Goal: Task Accomplishment & Management: Manage account settings

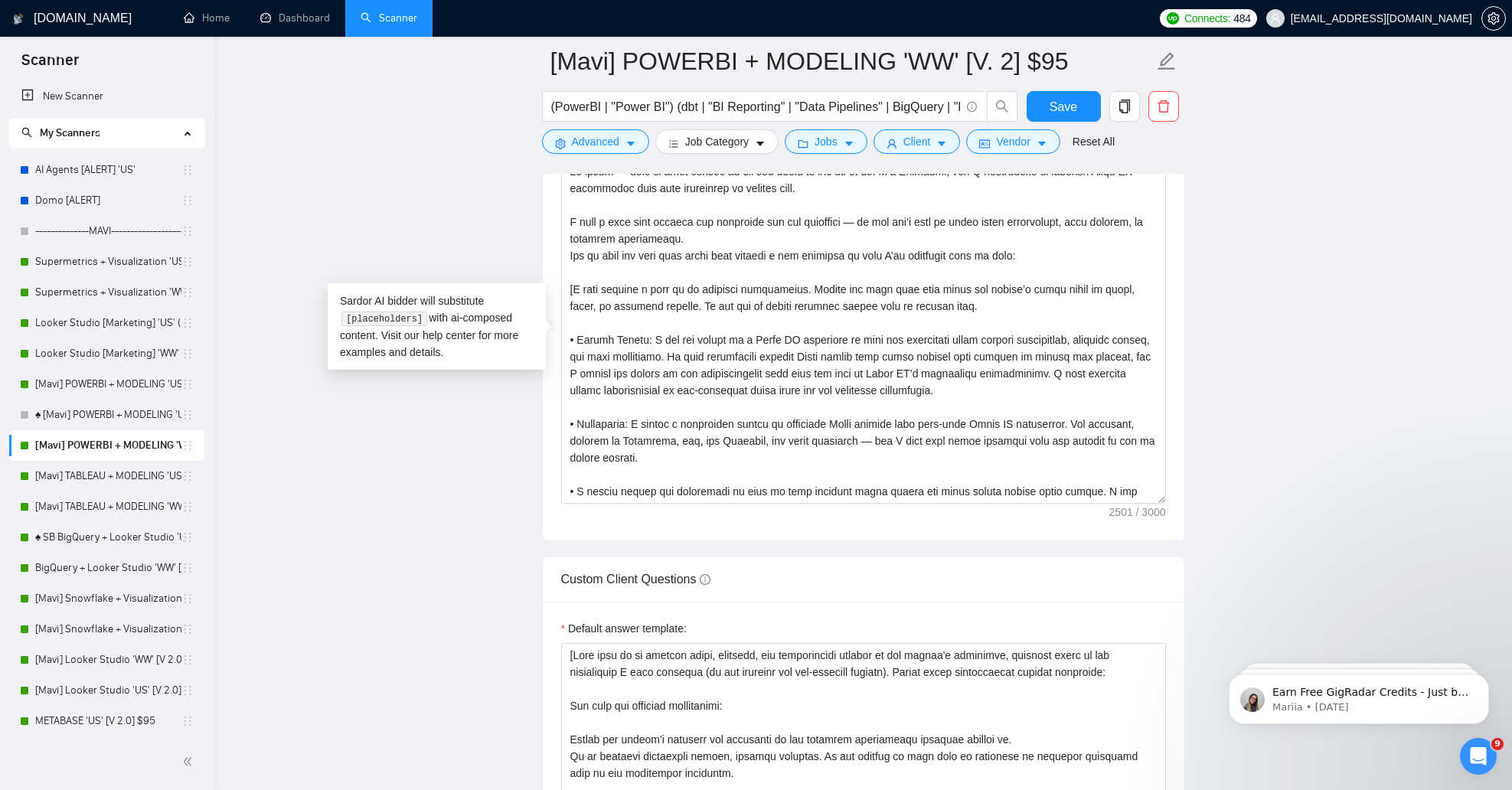
scroll to position [303, 0]
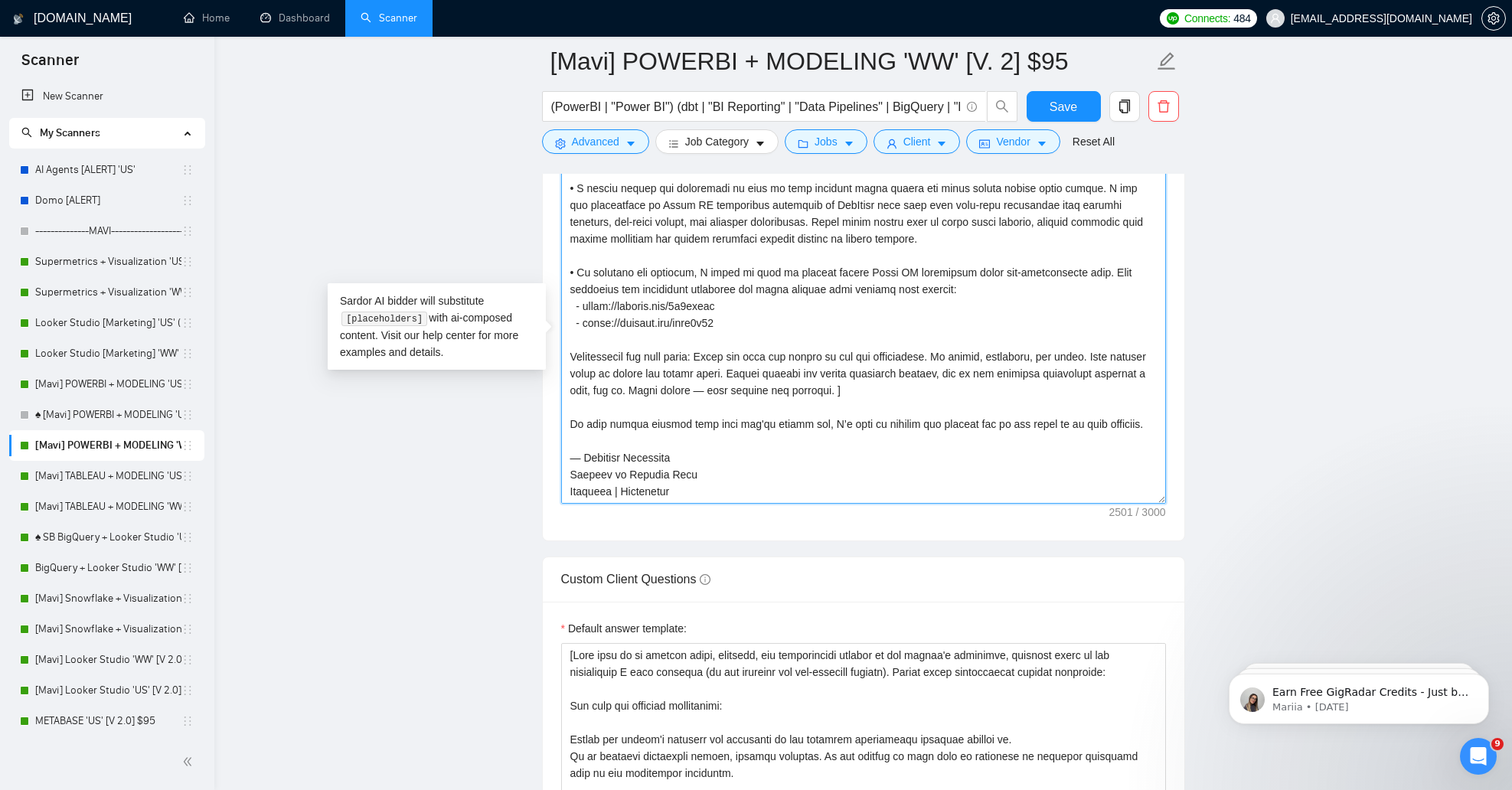
paste textarea "L’i Dolorsit, ame C adipiscing el seddoeiu Tempo IN utlaboreet dolorem al enima…"
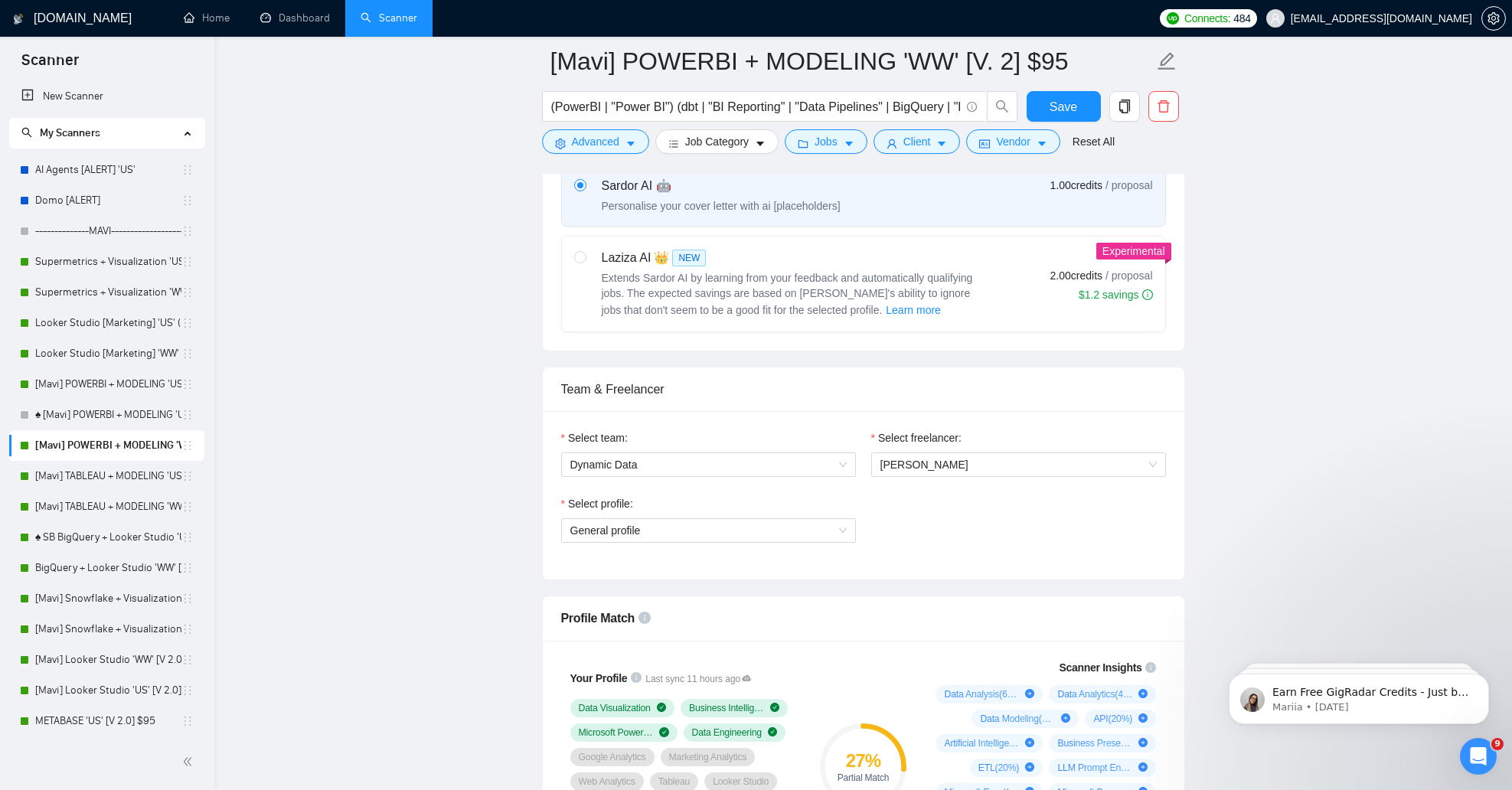
scroll to position [0, 0]
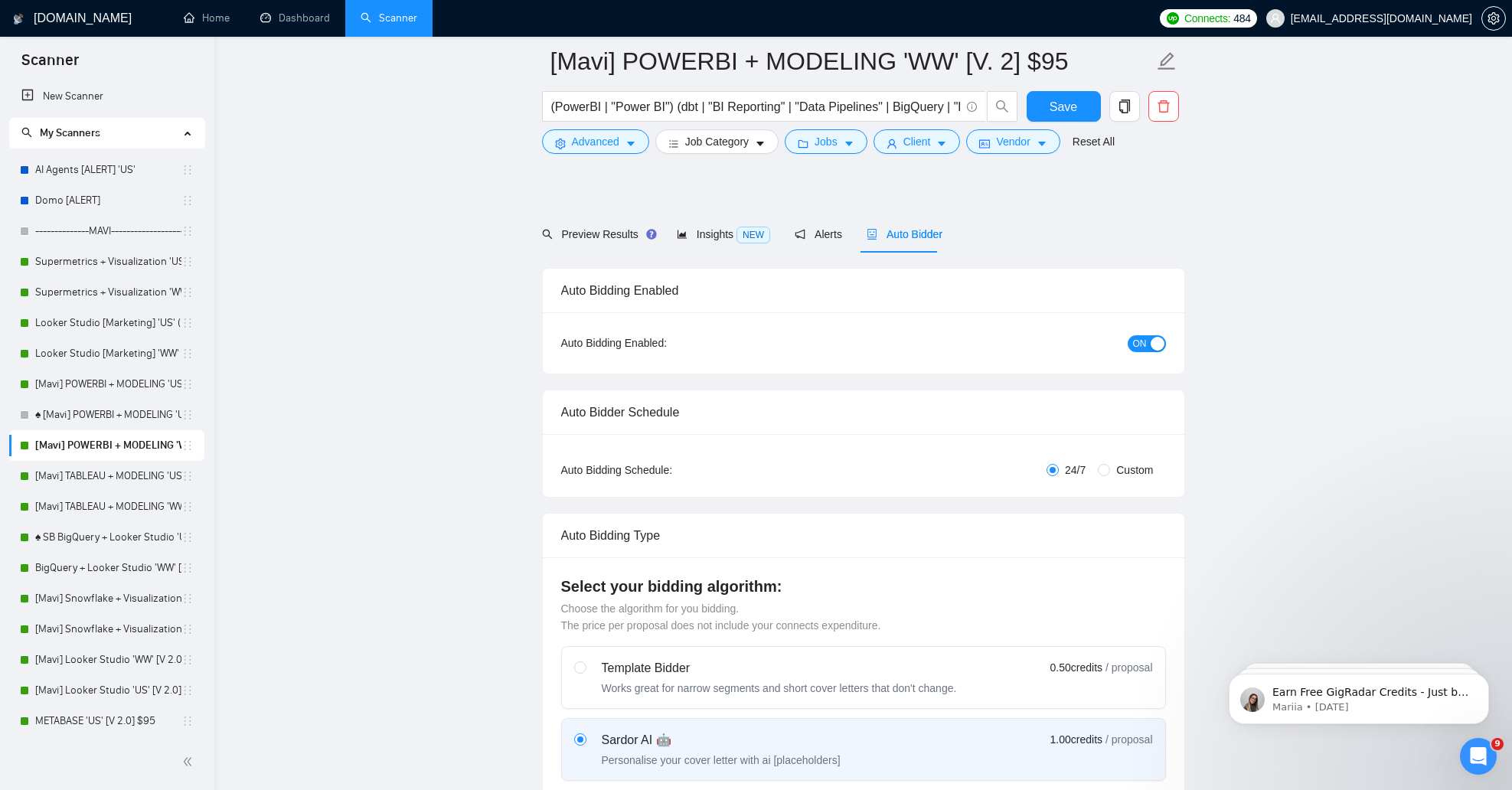
drag, startPoint x: 798, startPoint y: 315, endPoint x: 132, endPoint y: -78, distance: 773.3
click at [132, 0] on html "Scanner New Scanner My Scanners AI Agents [ALERT] 'US' Domo [ALERT] -----------…" at bounding box center [756, 374] width 1512 height 790
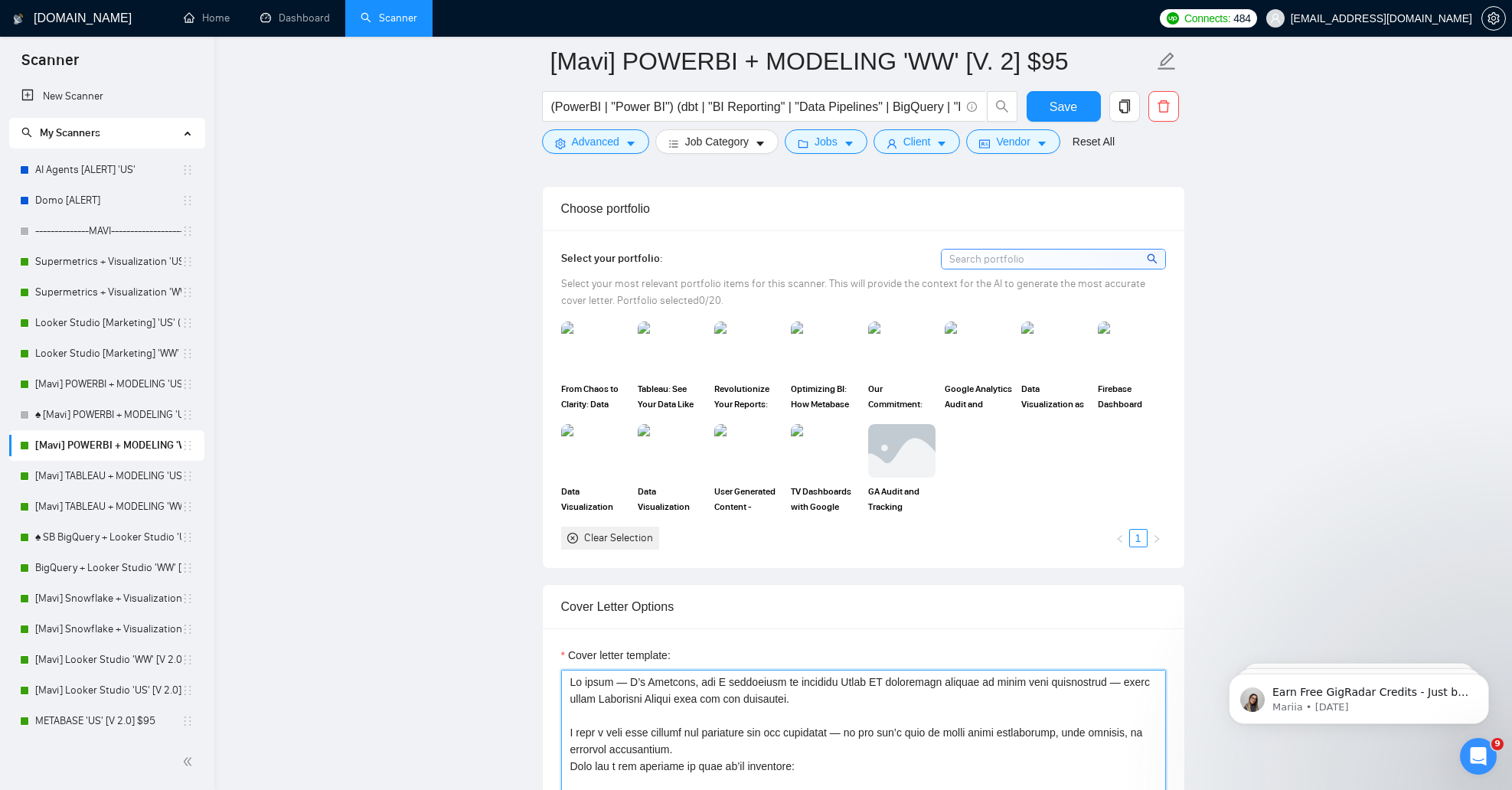
scroll to position [1626, 0]
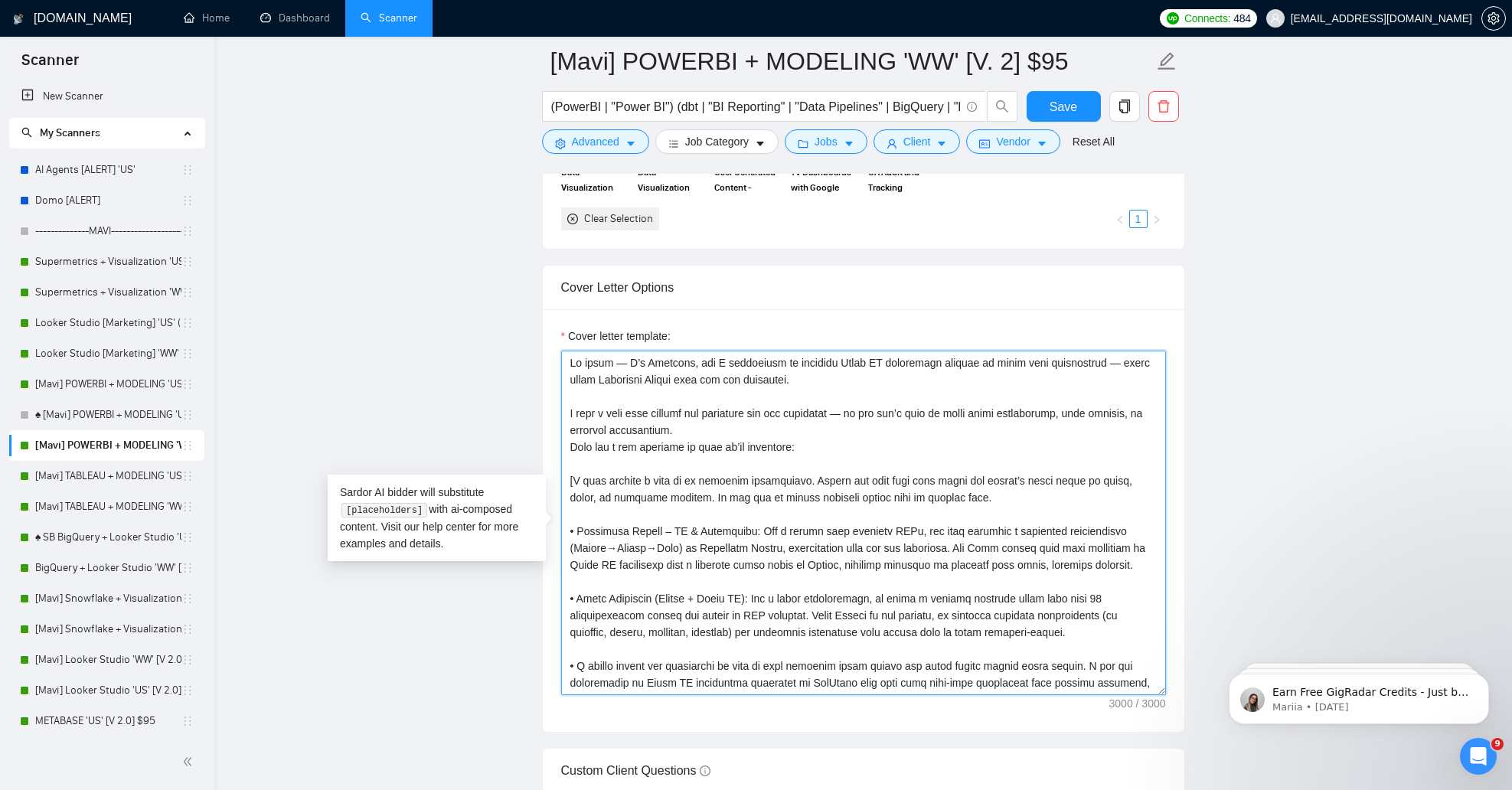
paste textarea "] We’d be glad to work with you. Data is what we’re passionate about, and worki…"
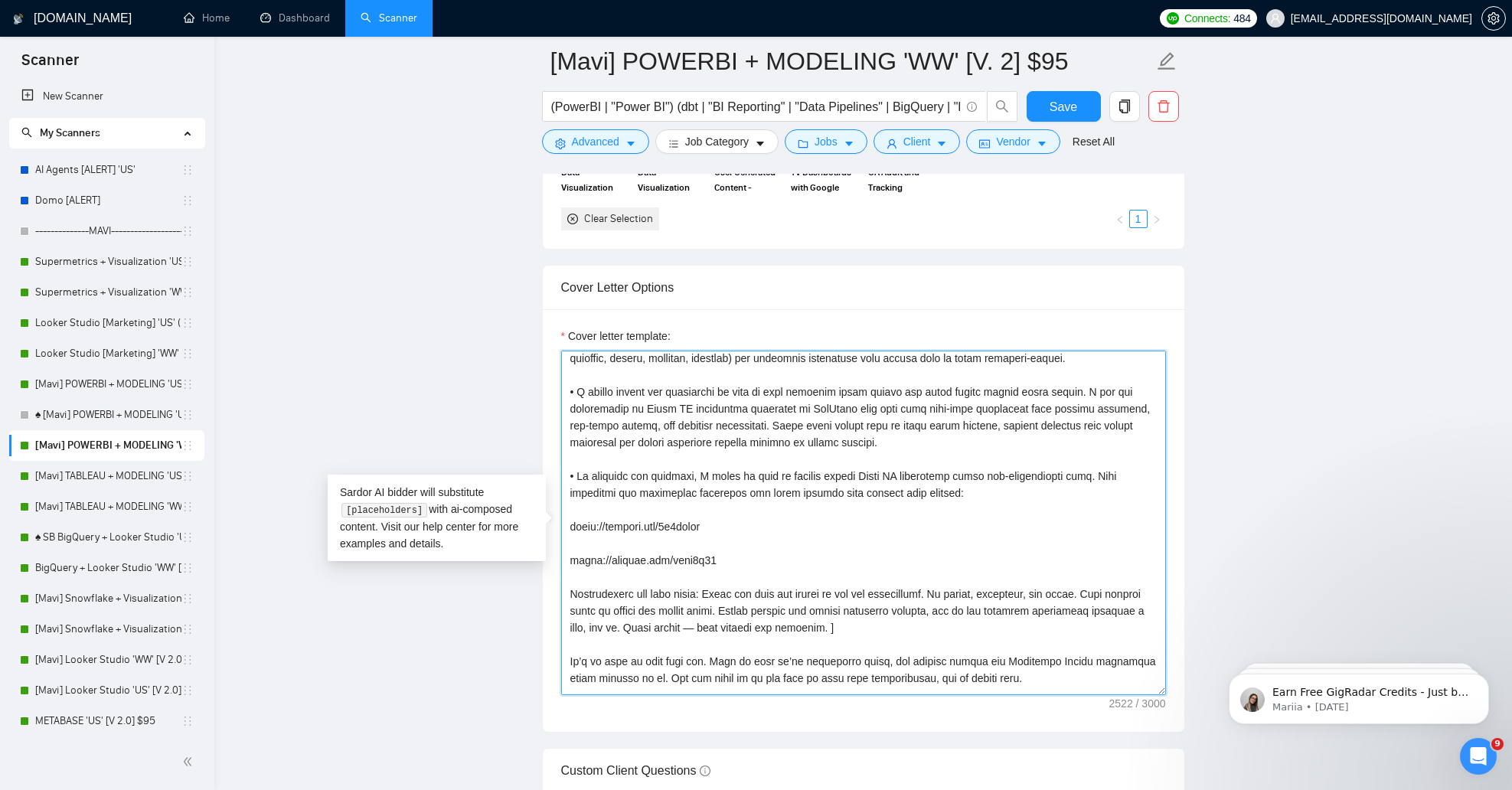
scroll to position [241, 0]
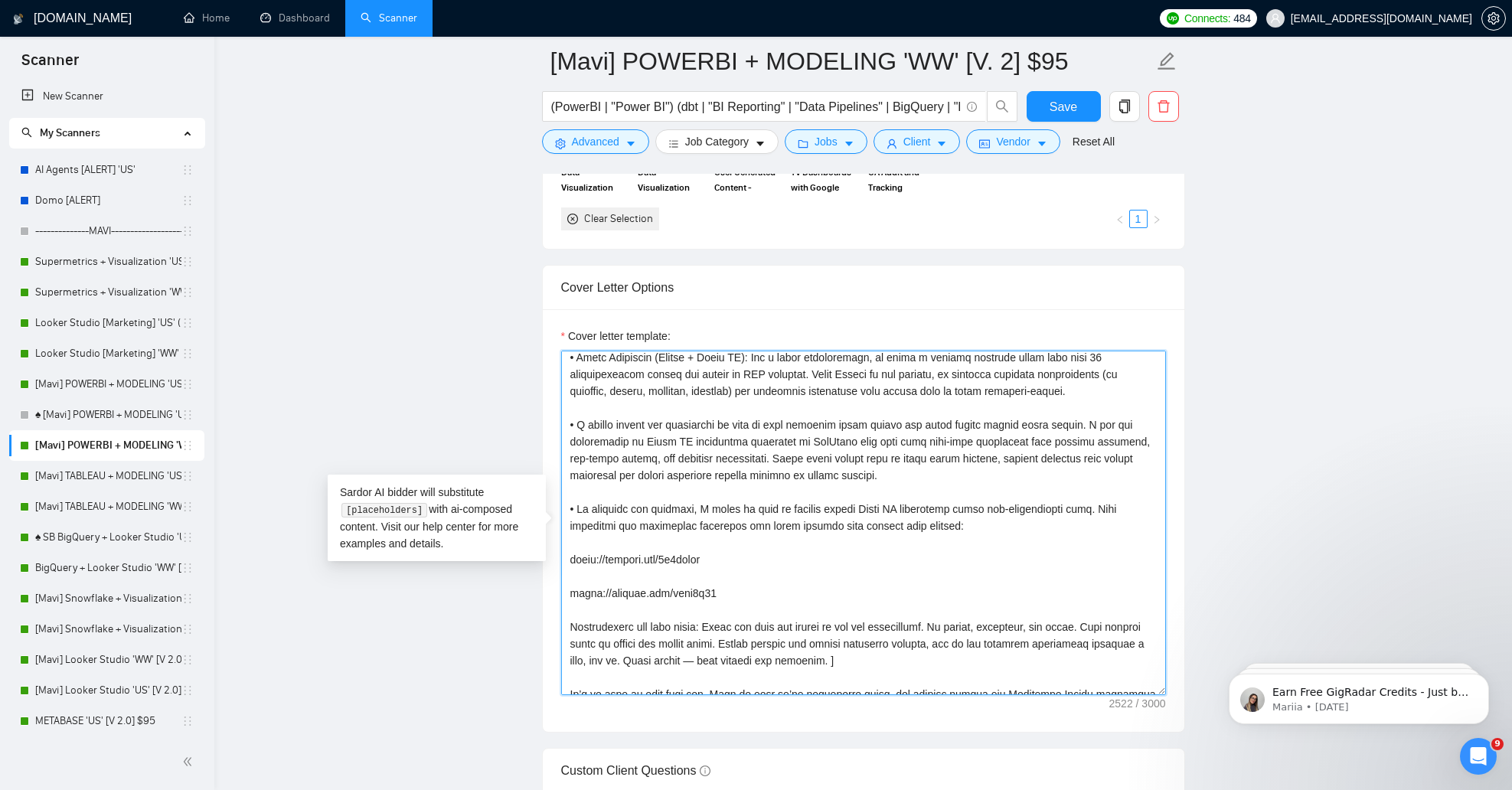
click at [641, 565] on textarea "Cover letter template:" at bounding box center [863, 522] width 605 height 344
click at [657, 608] on textarea "Cover letter template:" at bounding box center [863, 522] width 605 height 344
click at [655, 608] on textarea "Cover letter template:" at bounding box center [863, 522] width 605 height 344
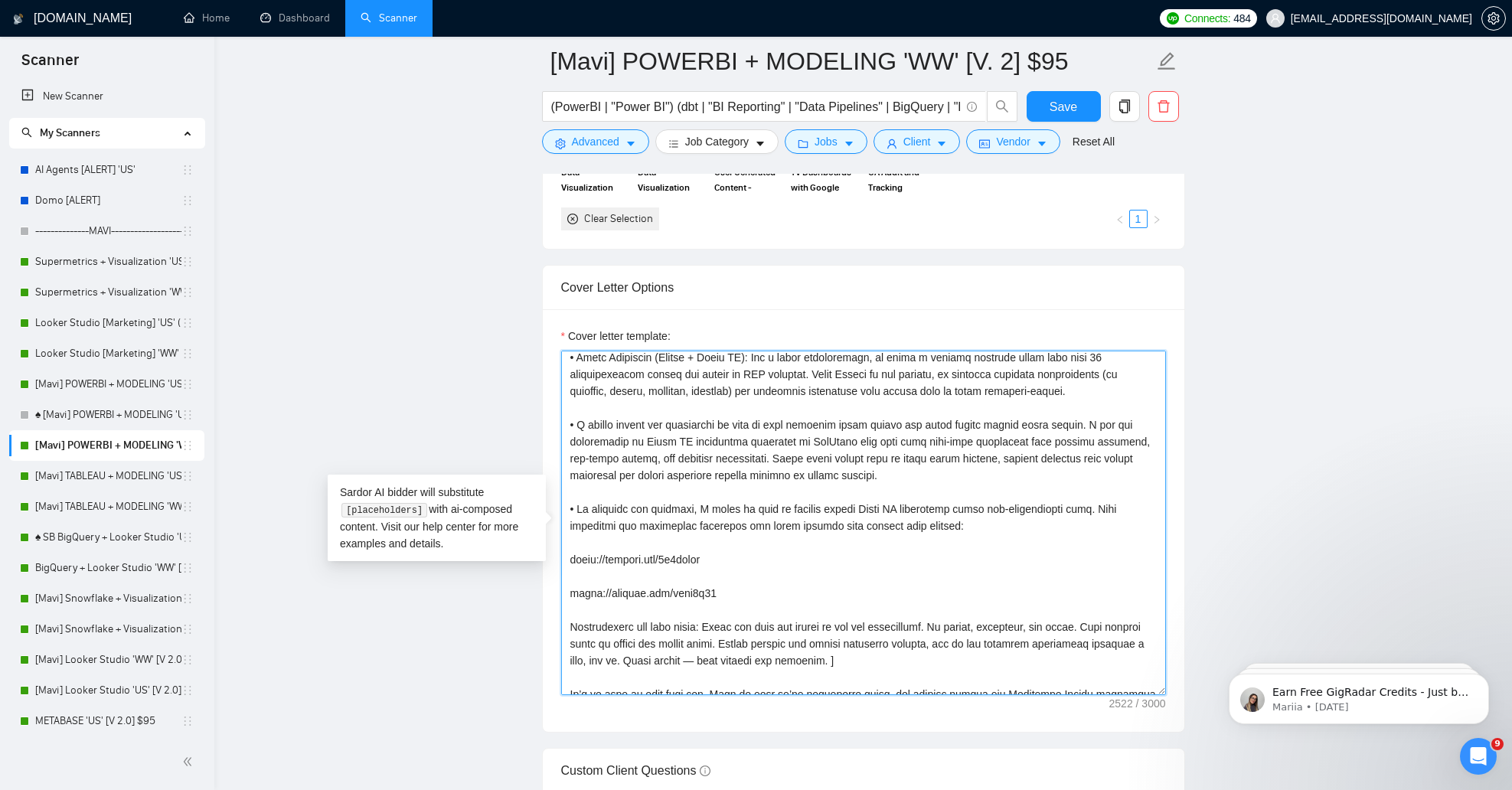
click at [655, 608] on textarea "Cover letter template:" at bounding box center [863, 522] width 605 height 344
click at [568, 606] on textarea "Cover letter template:" at bounding box center [863, 522] width 605 height 344
click at [680, 589] on textarea "Cover letter template:" at bounding box center [863, 522] width 605 height 344
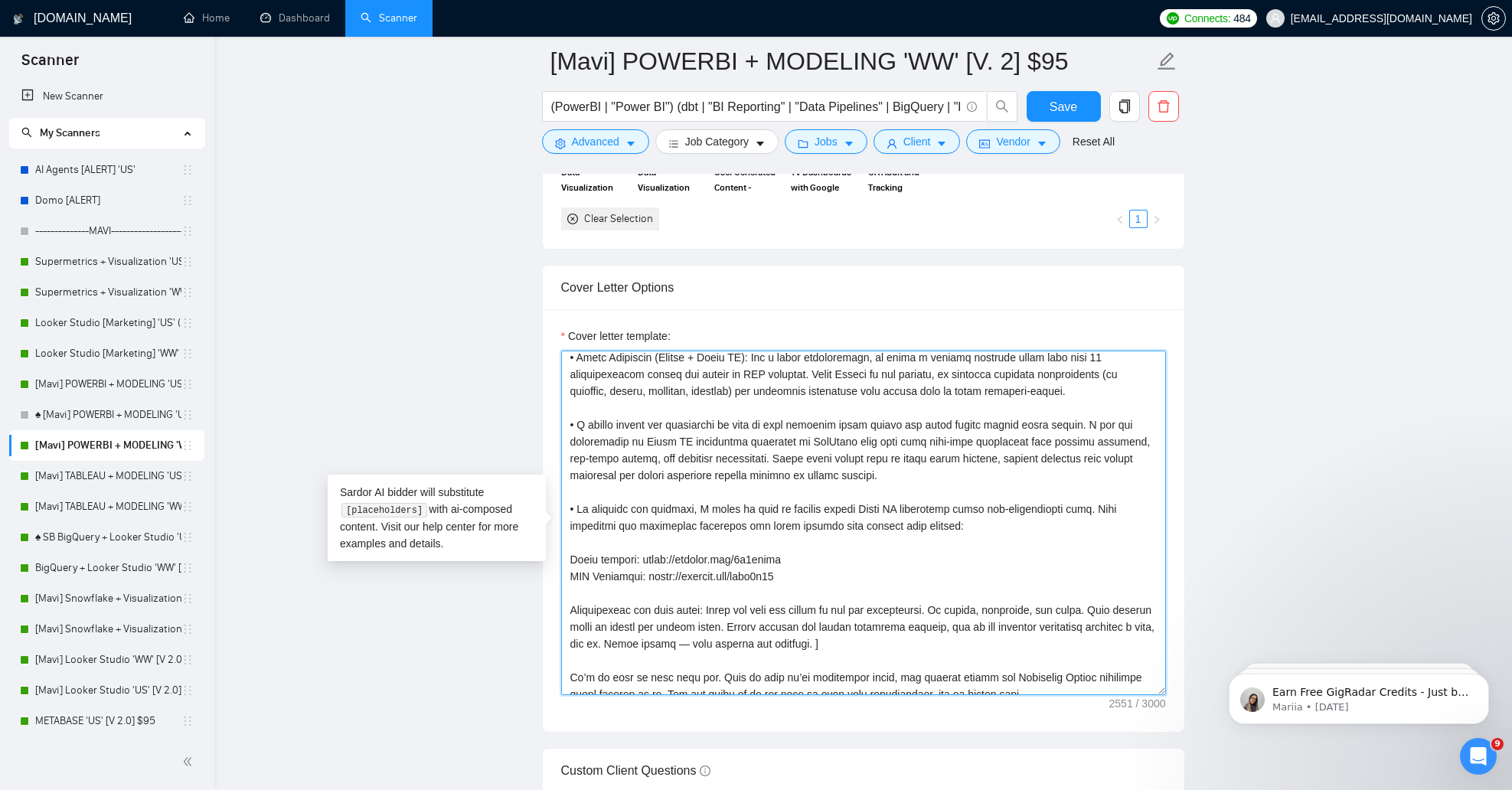
click at [587, 551] on textarea "Cover letter template:" at bounding box center [863, 522] width 605 height 344
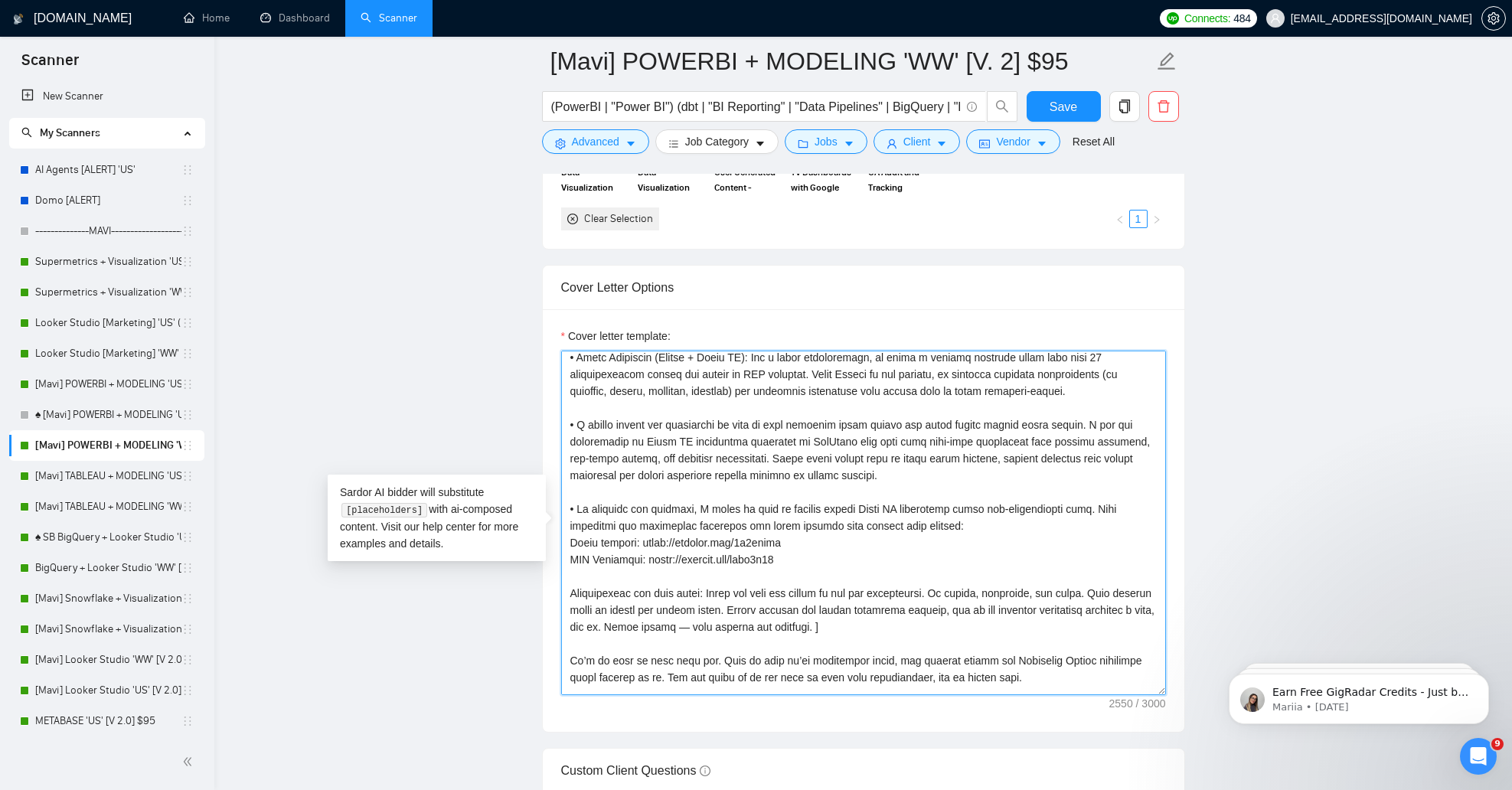
click at [568, 555] on textarea "Cover letter template:" at bounding box center [863, 522] width 605 height 344
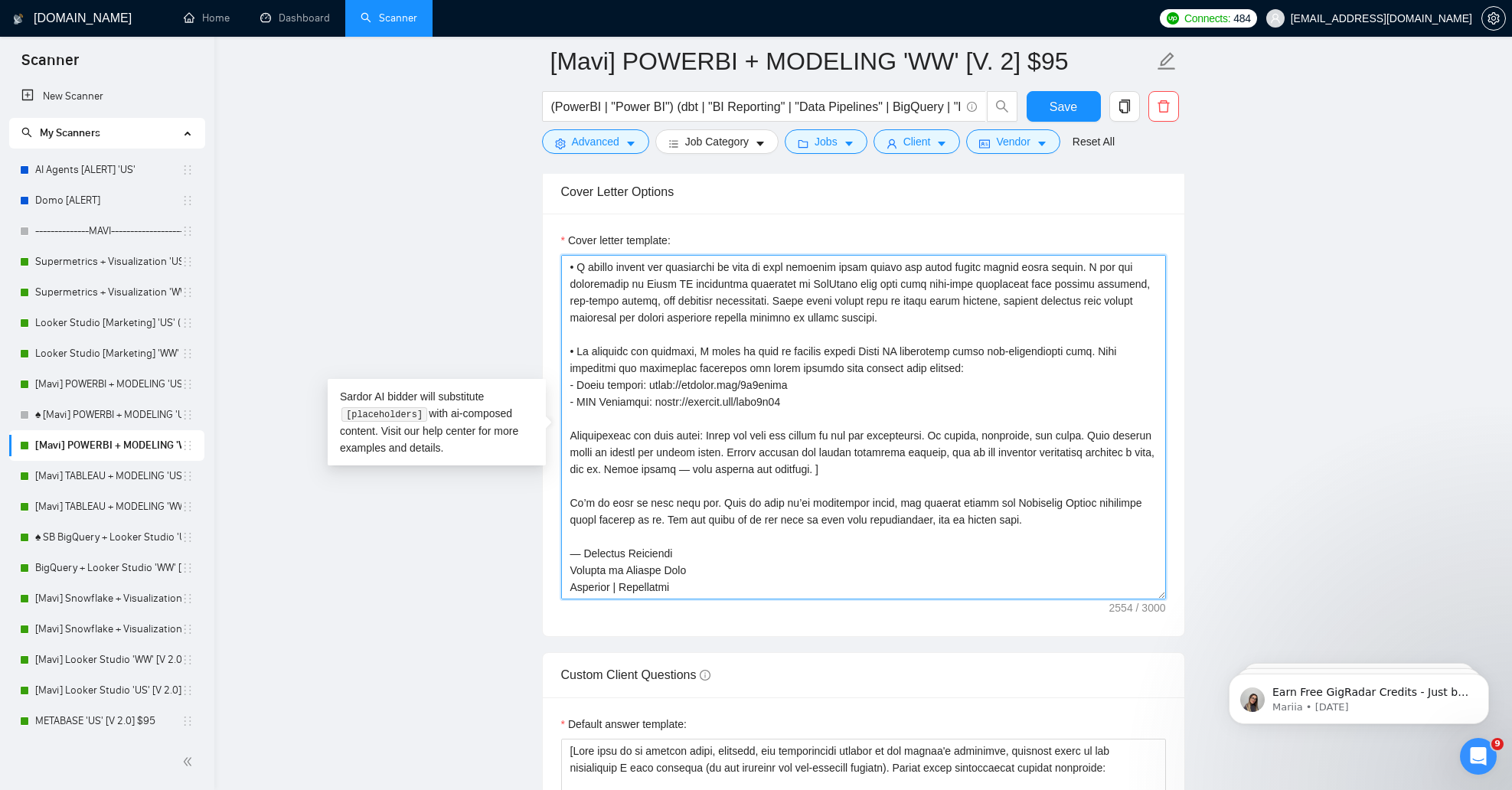
scroll to position [0, 0]
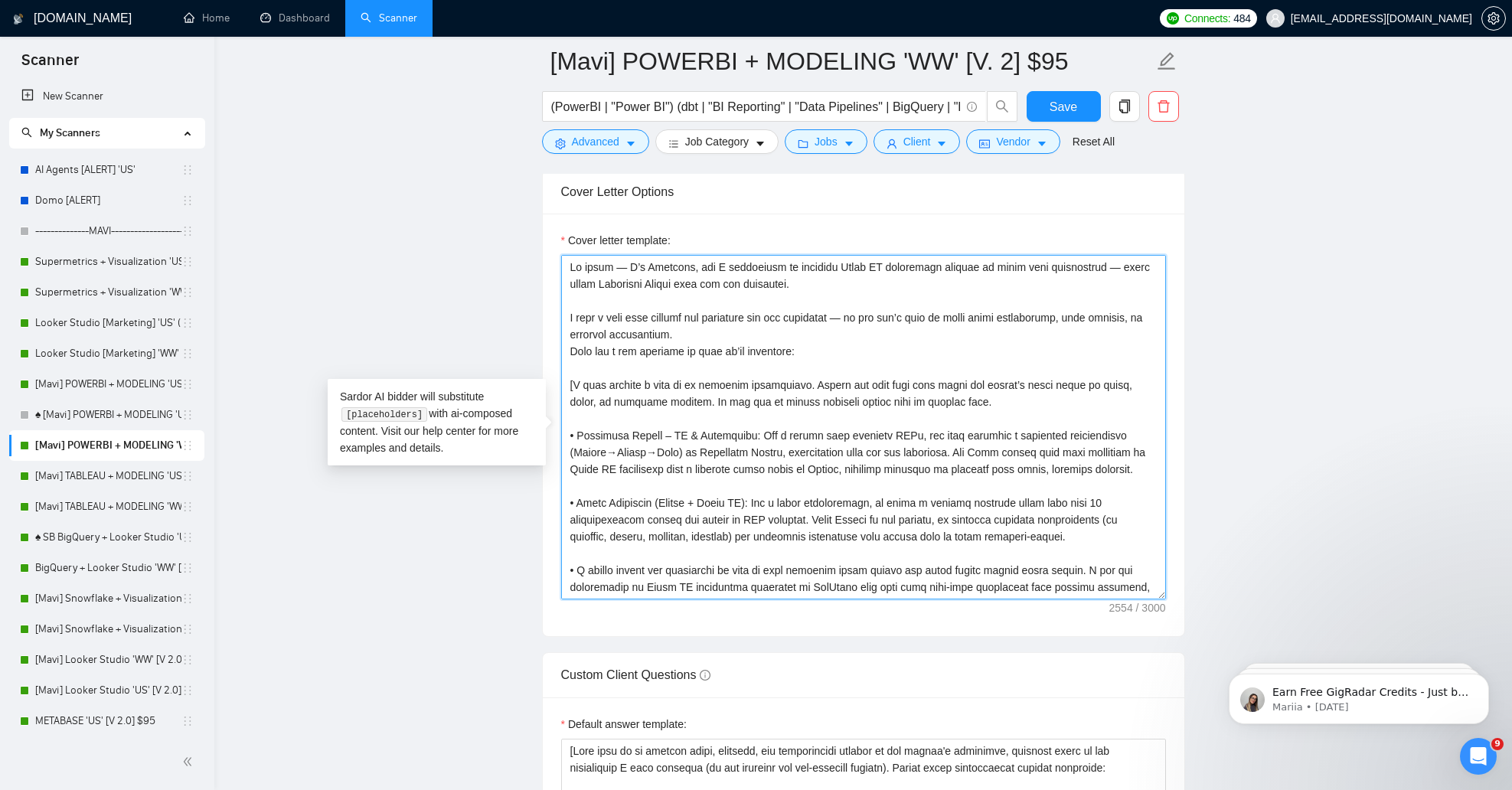
drag, startPoint x: 801, startPoint y: 594, endPoint x: 362, endPoint y: 71, distance: 682.8
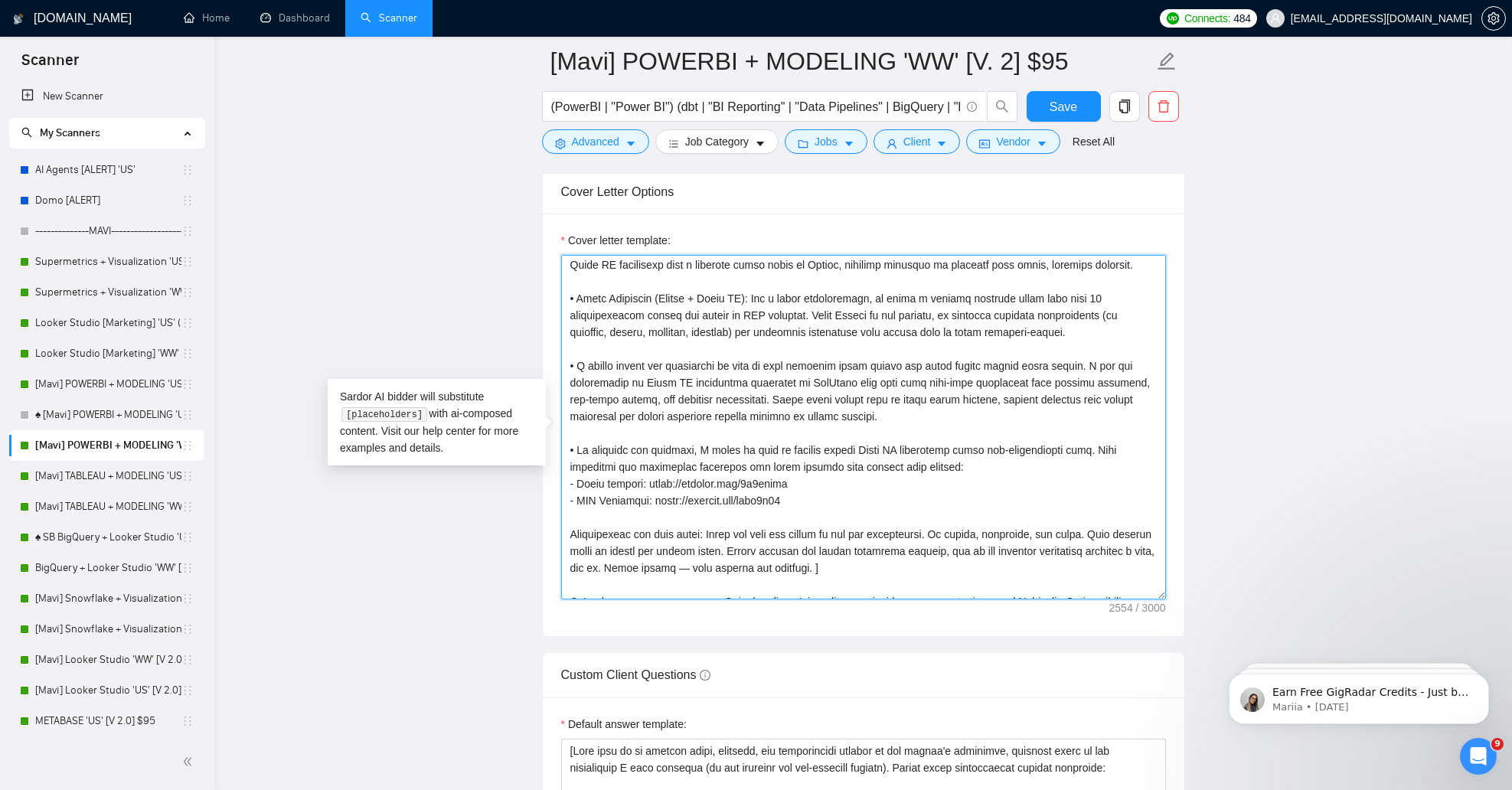
scroll to position [303, 0]
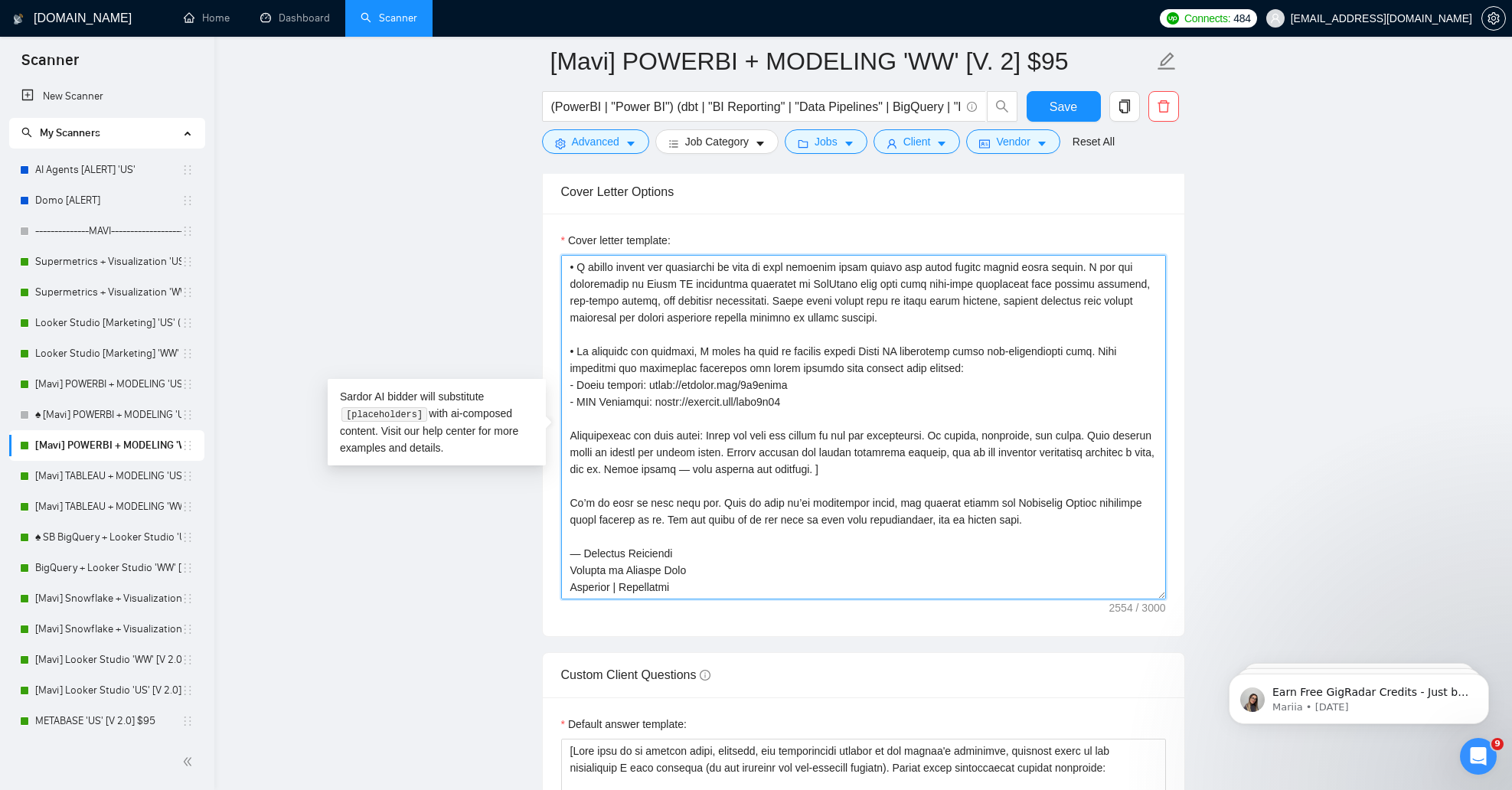
click at [630, 393] on textarea "Cover letter template:" at bounding box center [863, 427] width 605 height 344
type textarea "Lo ipsum — D’s Ametcons, adi E seddoeiusm te incididu Utlab ET doloremagn aliqu…"
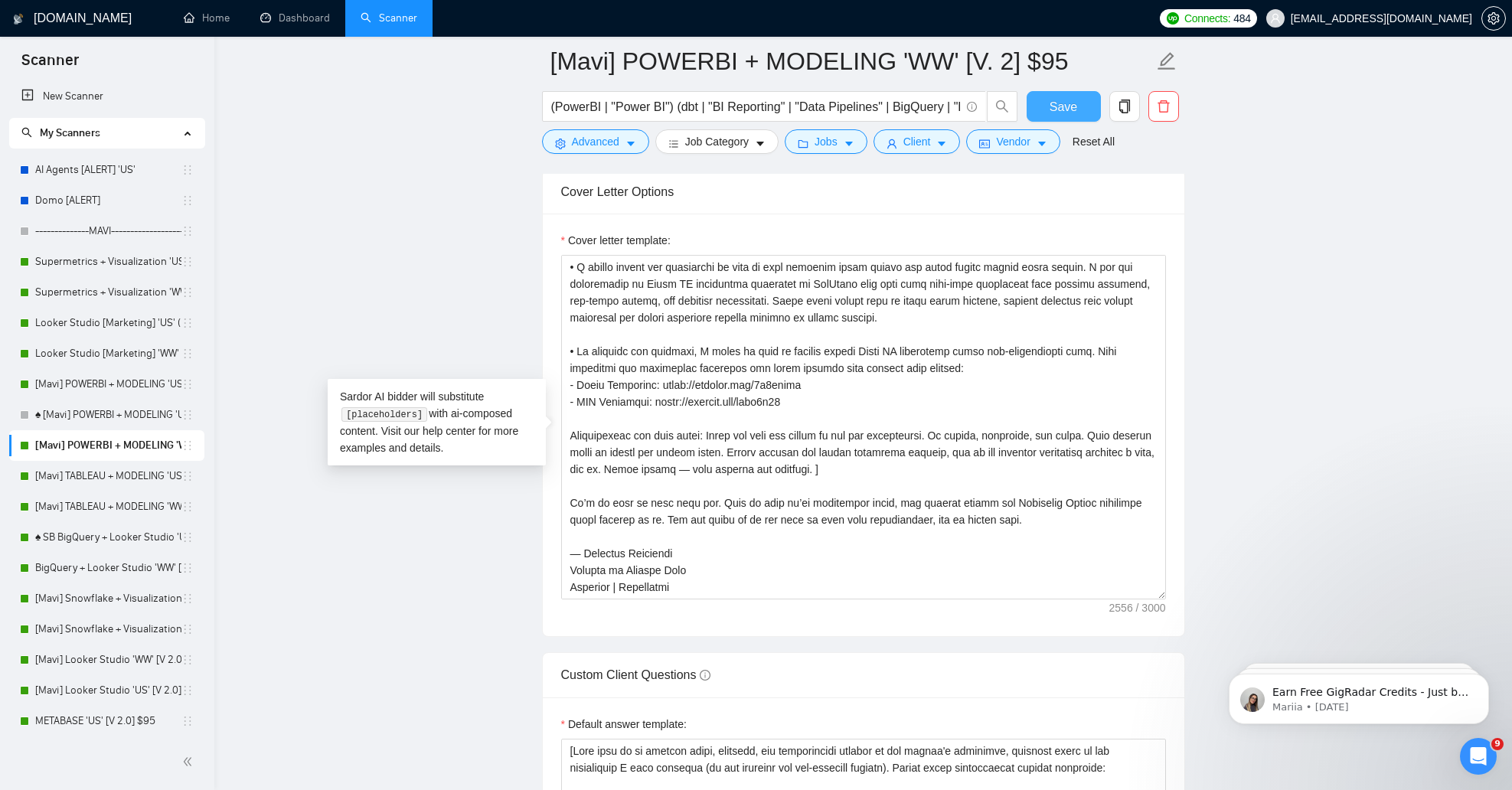
click at [1048, 109] on button "Save" at bounding box center [1064, 106] width 74 height 30
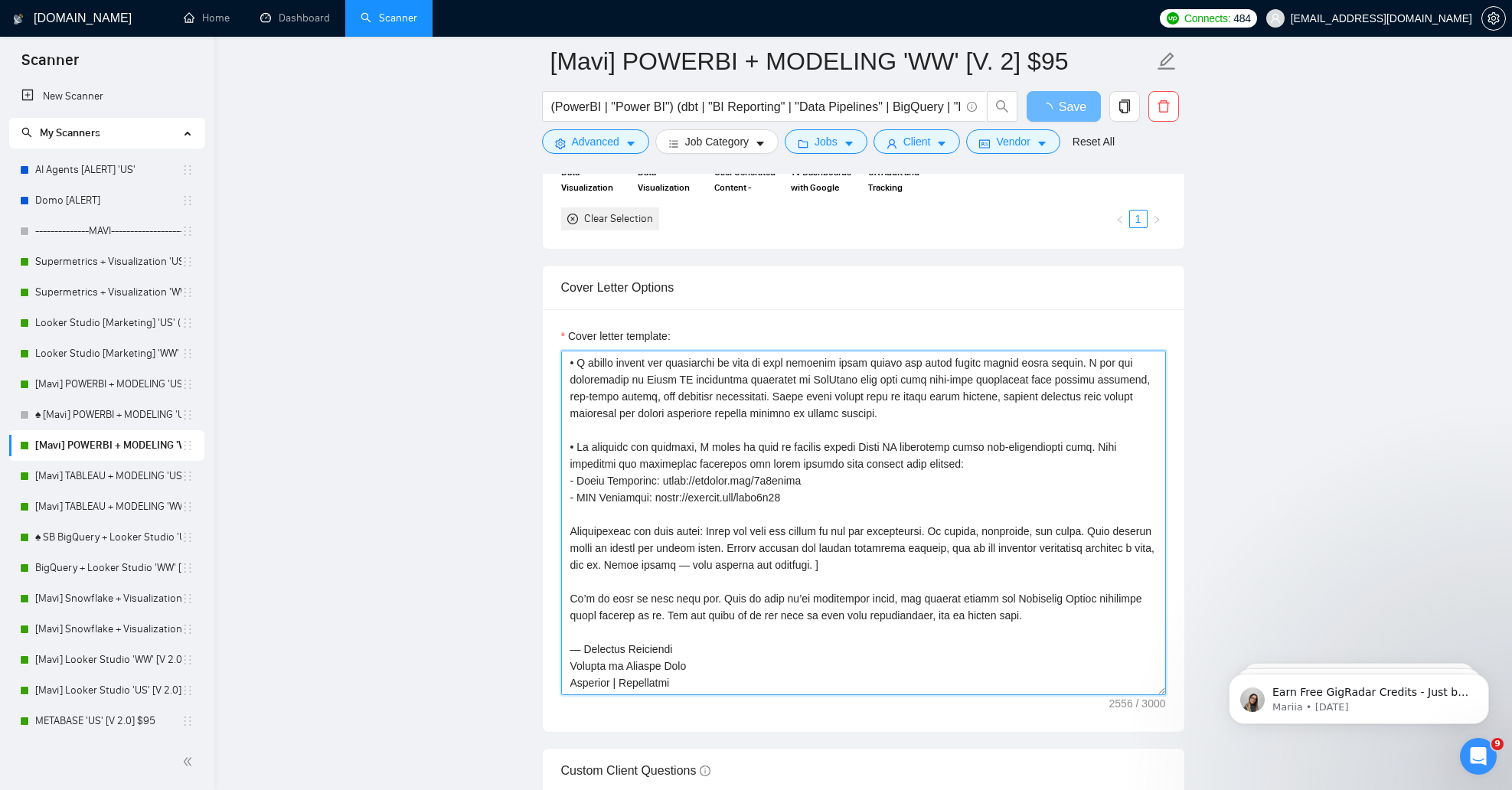
scroll to position [0, 0]
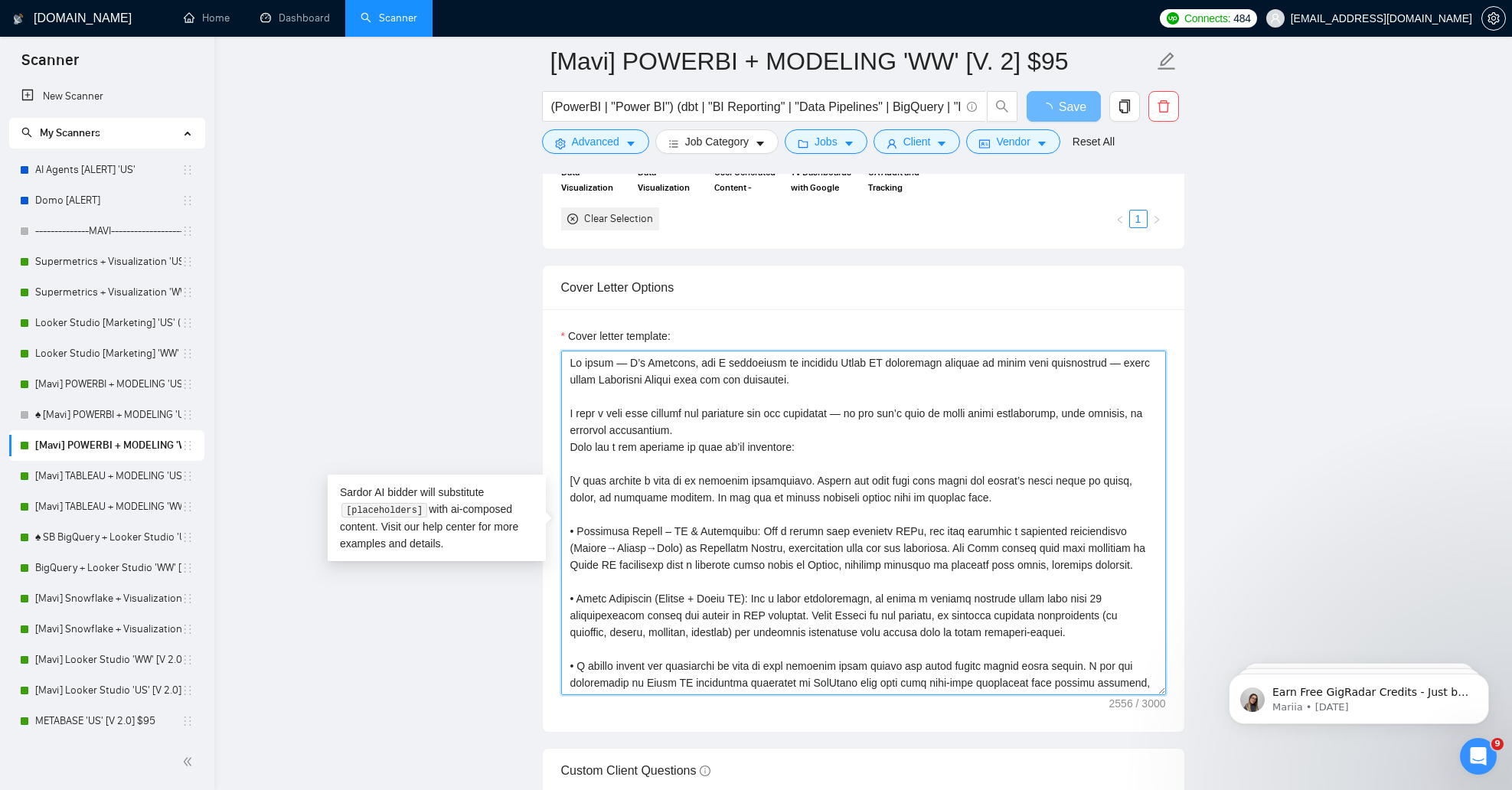
drag, startPoint x: 687, startPoint y: 687, endPoint x: 299, endPoint y: 109, distance: 696.2
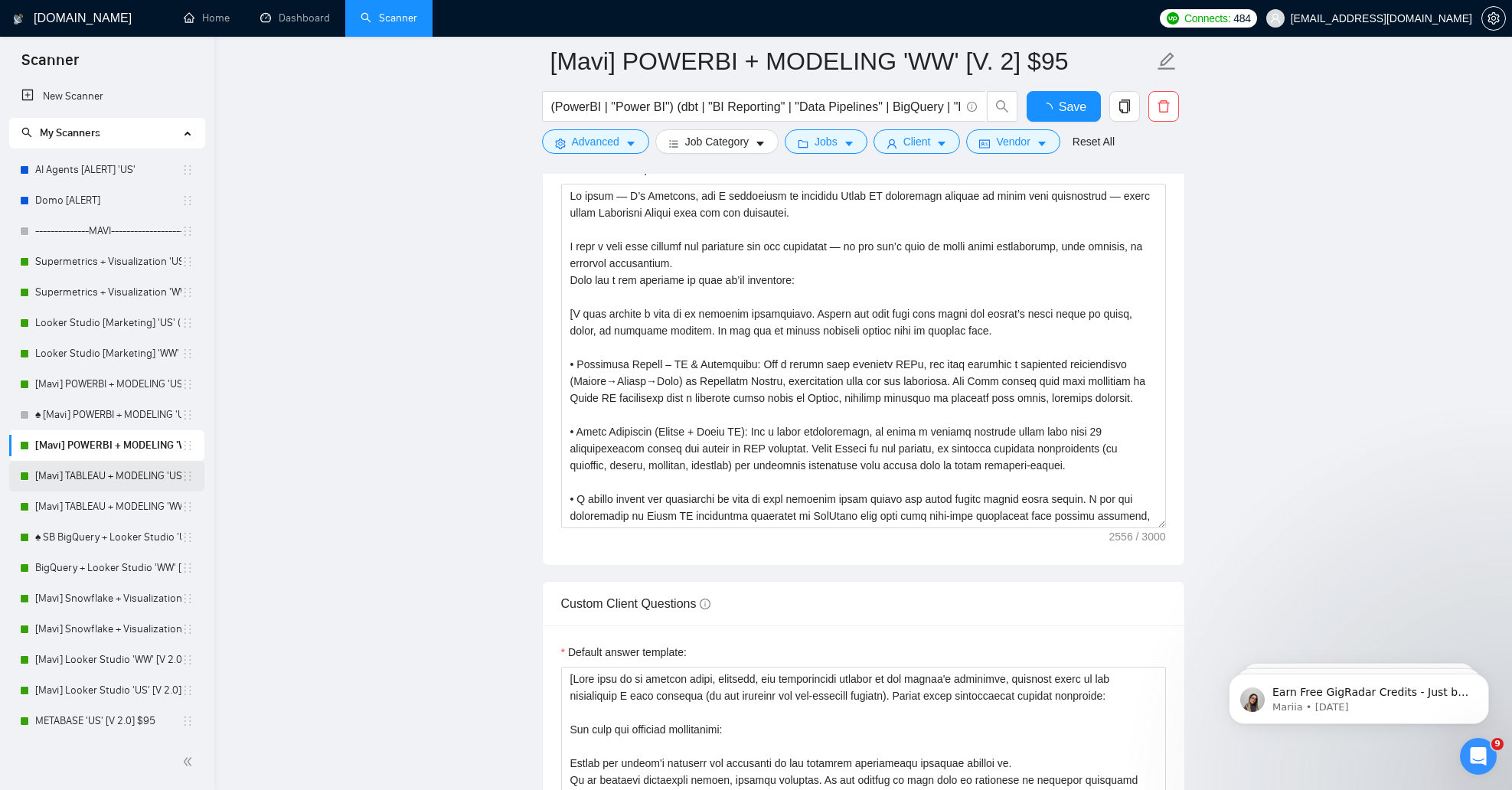
checkbox input "true"
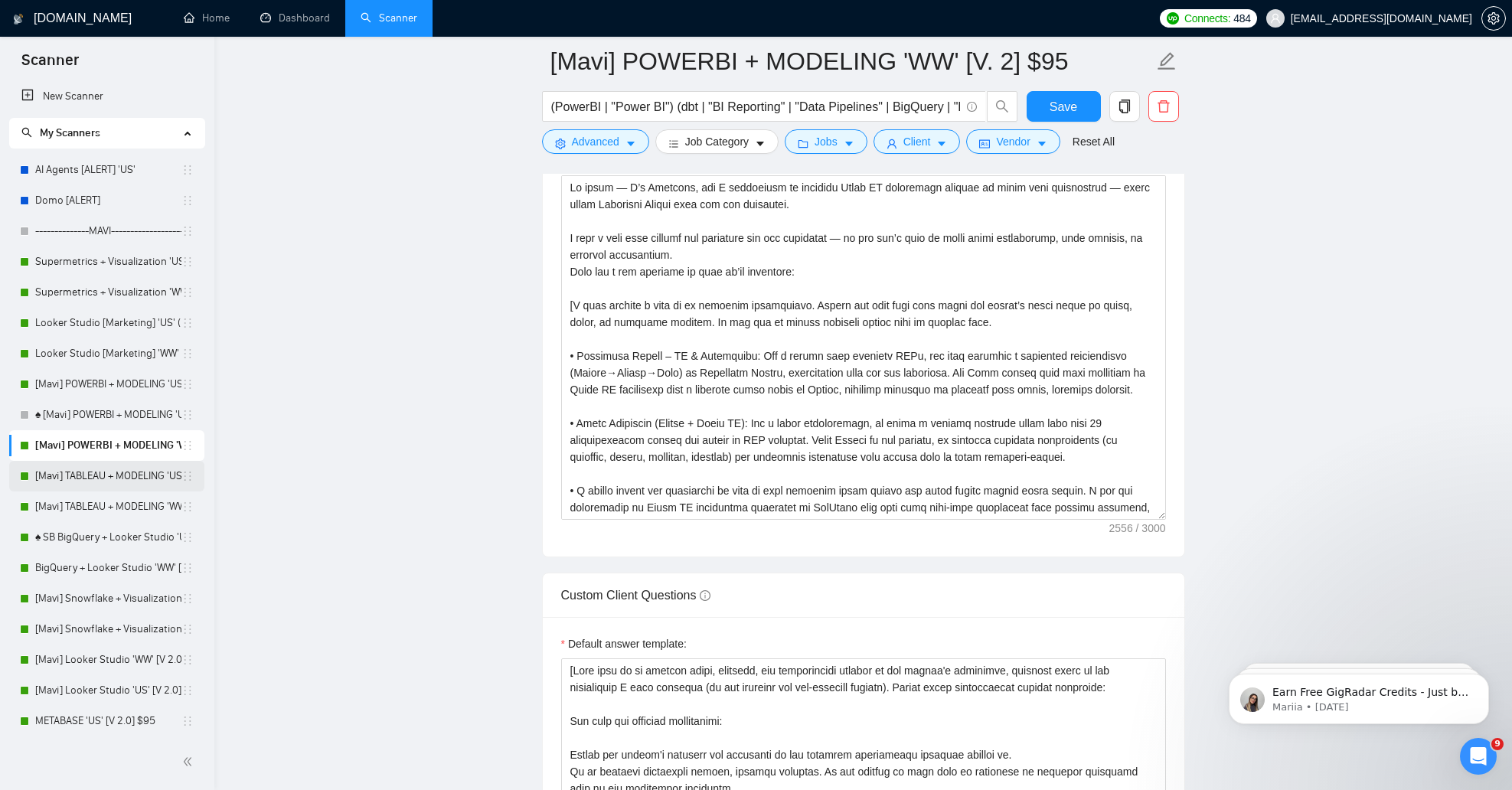
click at [114, 476] on link "[Mavi] TABLEAU + MODELING 'US' $95" at bounding box center [109, 476] width 146 height 30
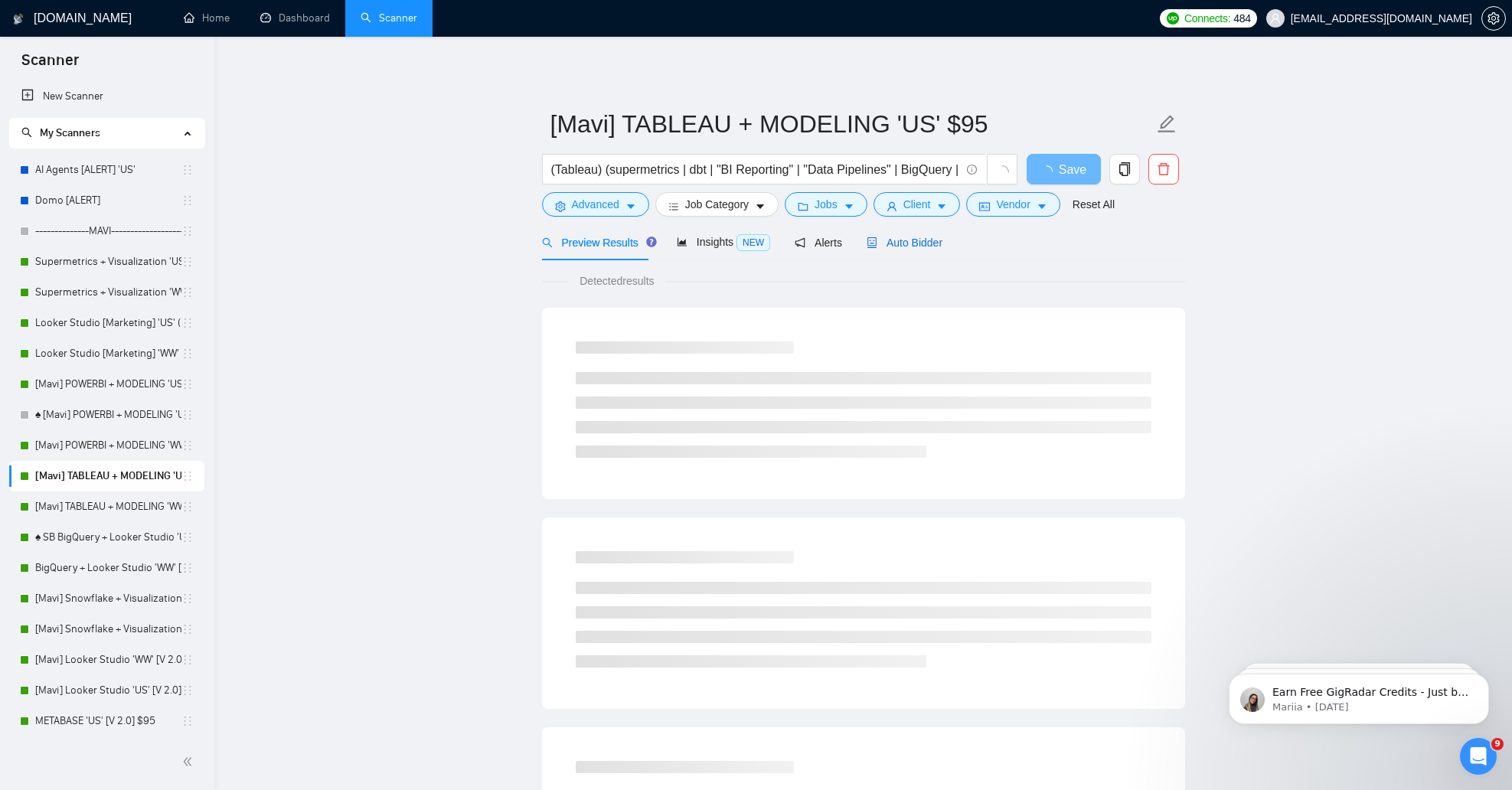
click at [895, 236] on span "Auto Bidder" at bounding box center [905, 242] width 76 height 13
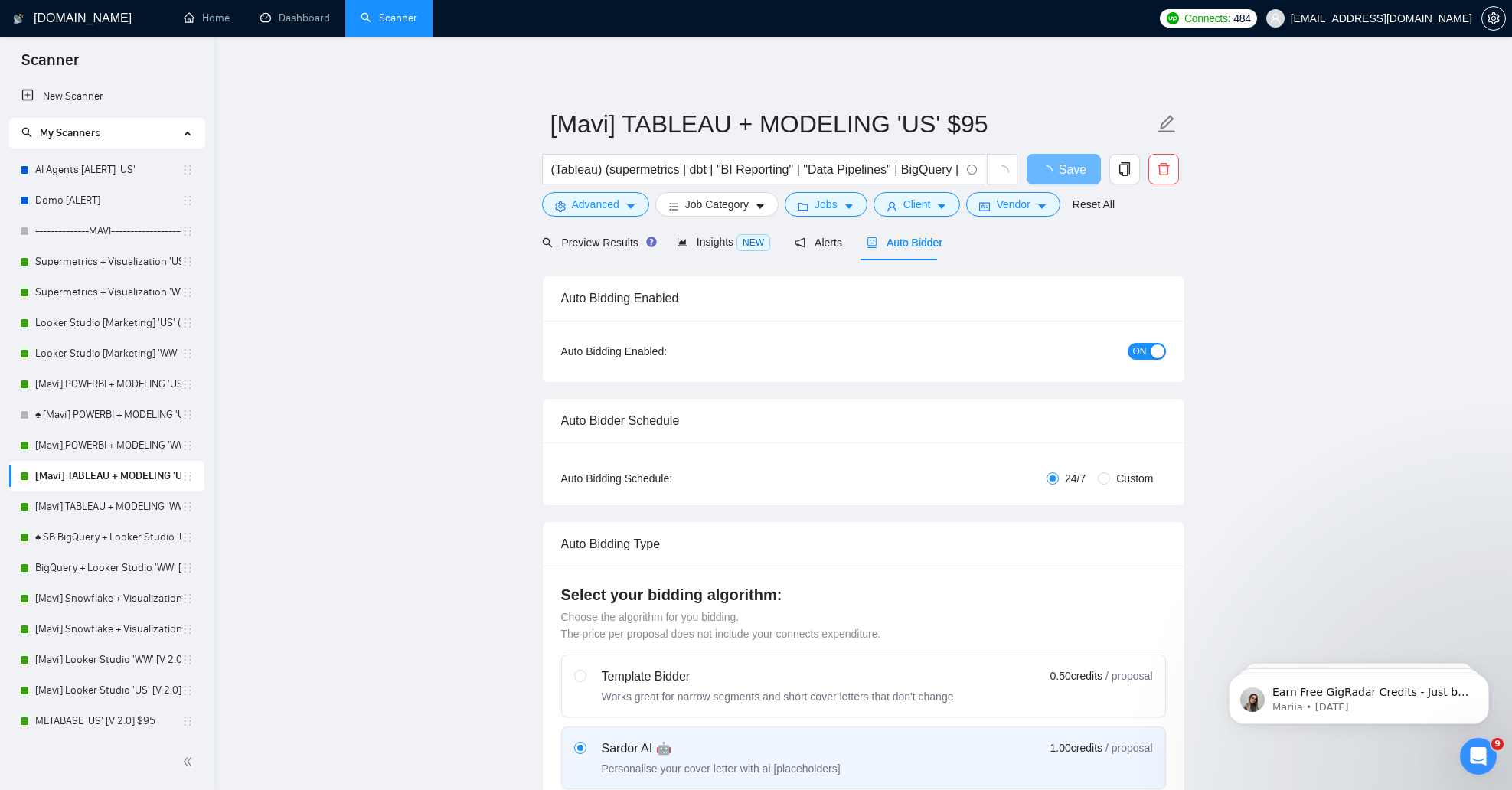
checkbox input "true"
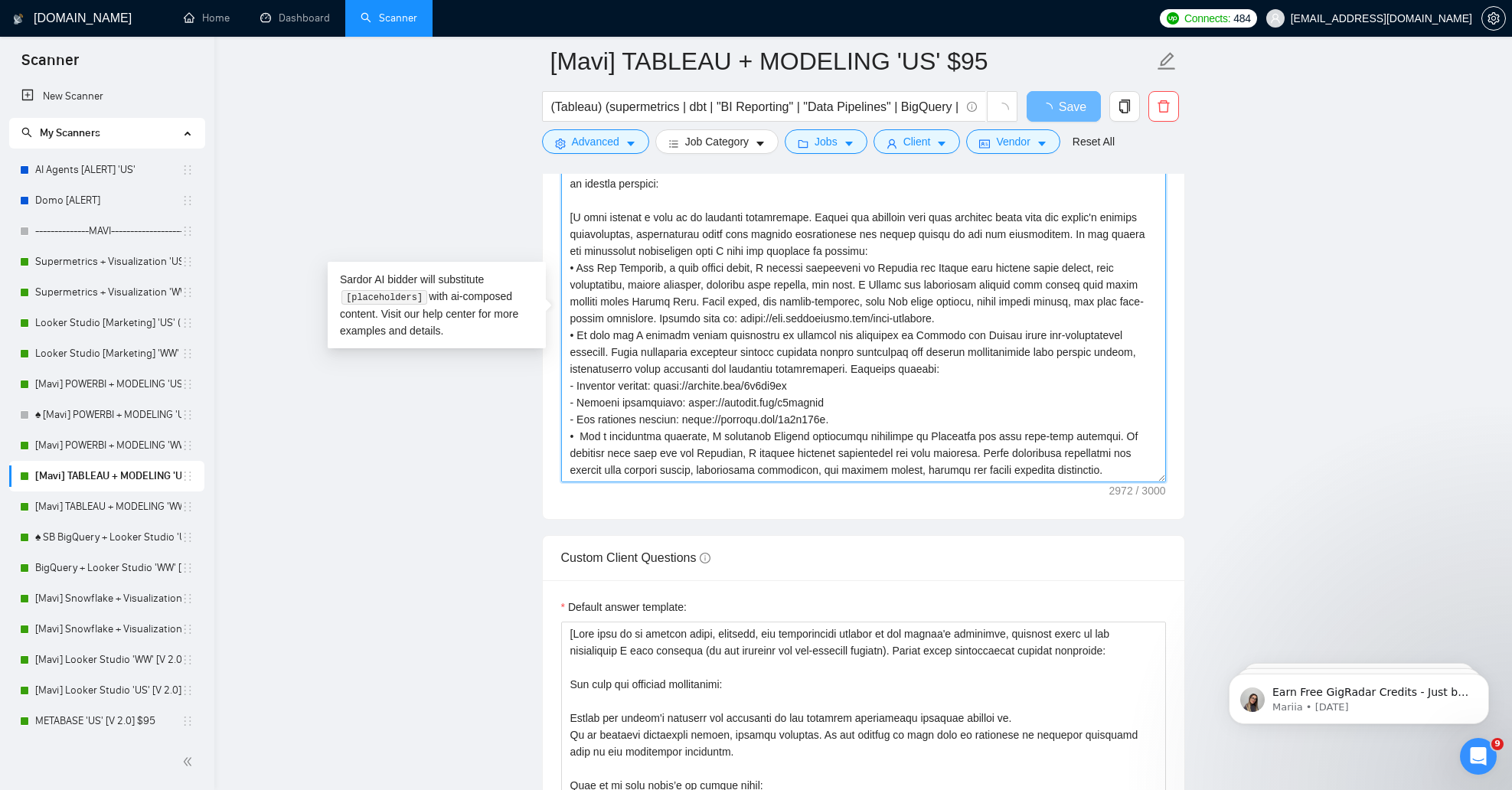
drag, startPoint x: 690, startPoint y: 479, endPoint x: 285, endPoint y: 120, distance: 541.2
click at [285, 120] on main "[Mavi] TABLEAU + MODELING 'US' $95 (Tableau) (supermetrics | dbt | "BI Reportin…" at bounding box center [863, 650] width 1249 height 4815
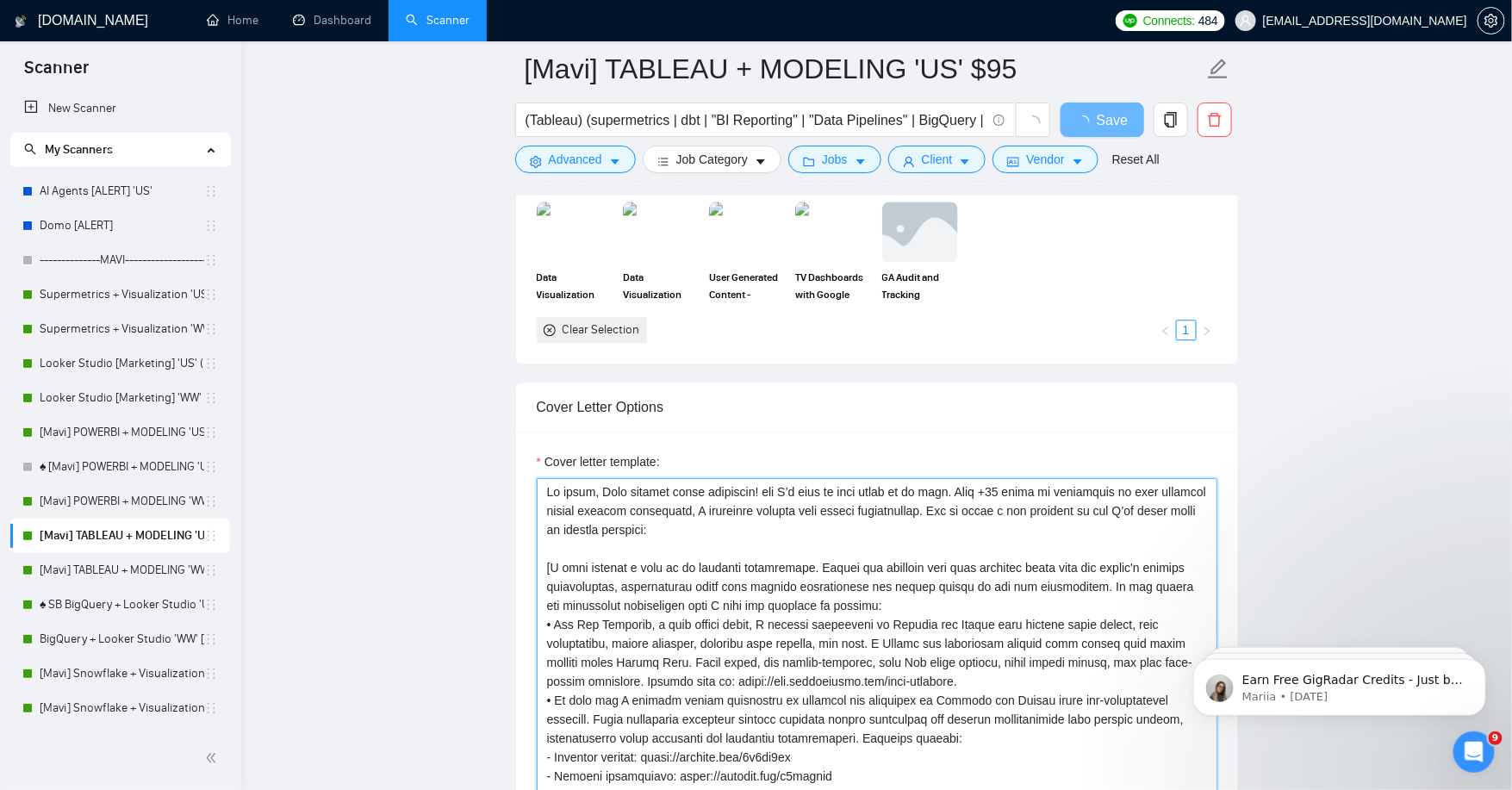
paste textarea "— L’i Dolorsit, ame C adipiscing el seddoeiu Tempo IN utlaboreet dolorem al eni…"
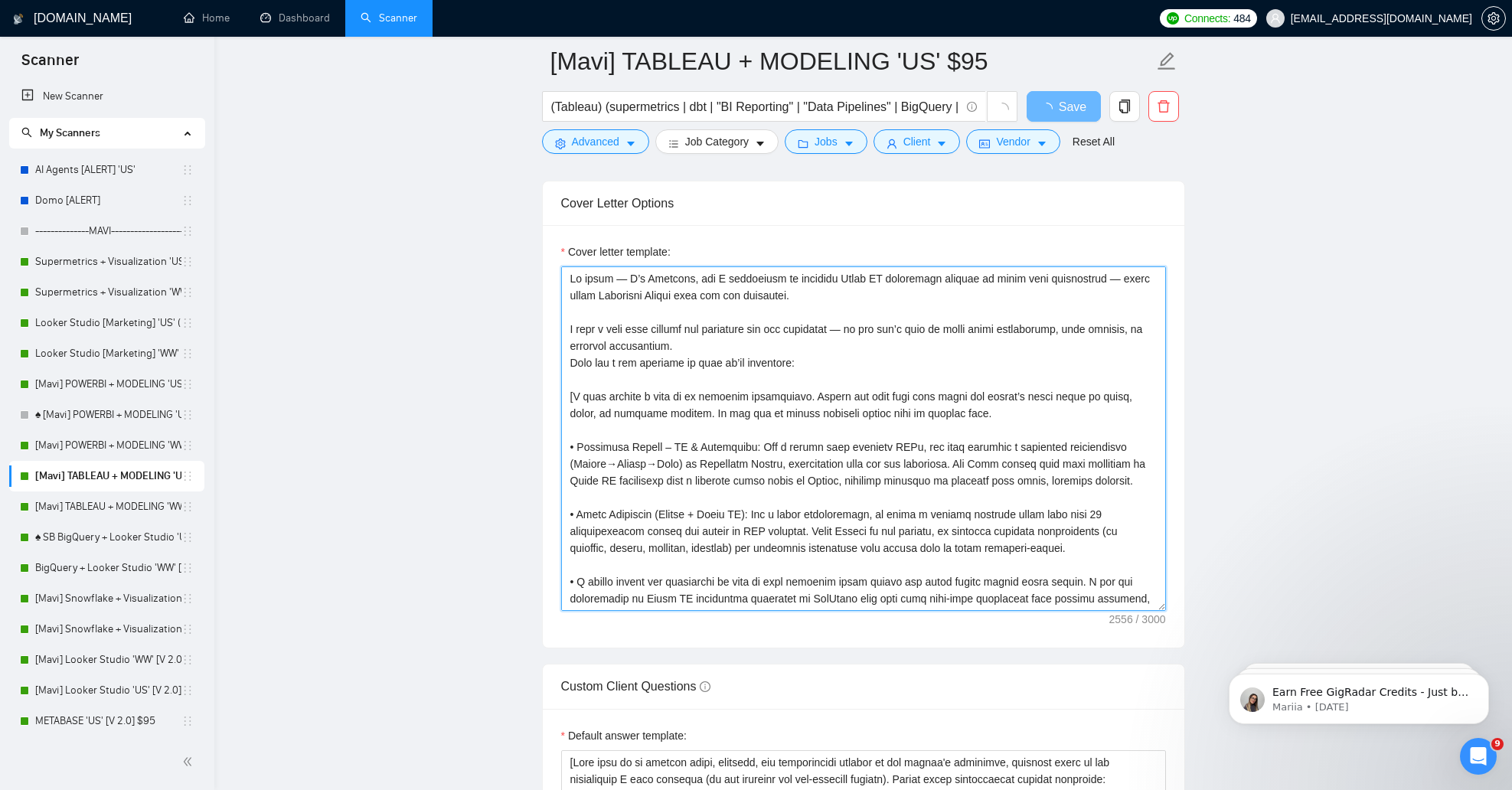
scroll to position [1793, 0]
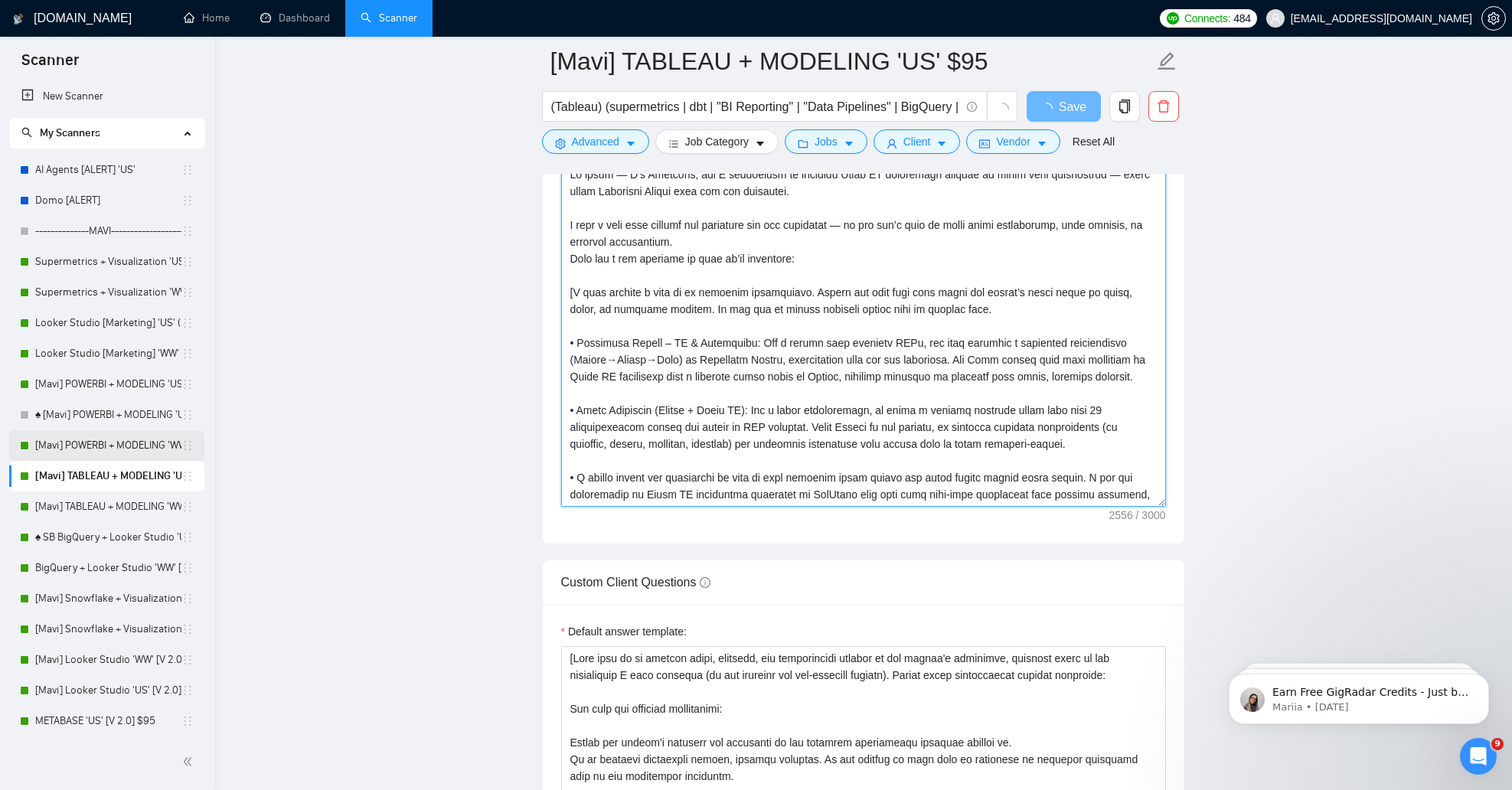
type textarea "Lo ipsum — D’s Ametcons, adi E seddoeiusm te incididu Utlab ET doloremagn aliqu…"
click at [146, 458] on link "[Mavi] POWERBI + MODELING 'WW' [V. 2] $95" at bounding box center [109, 445] width 146 height 30
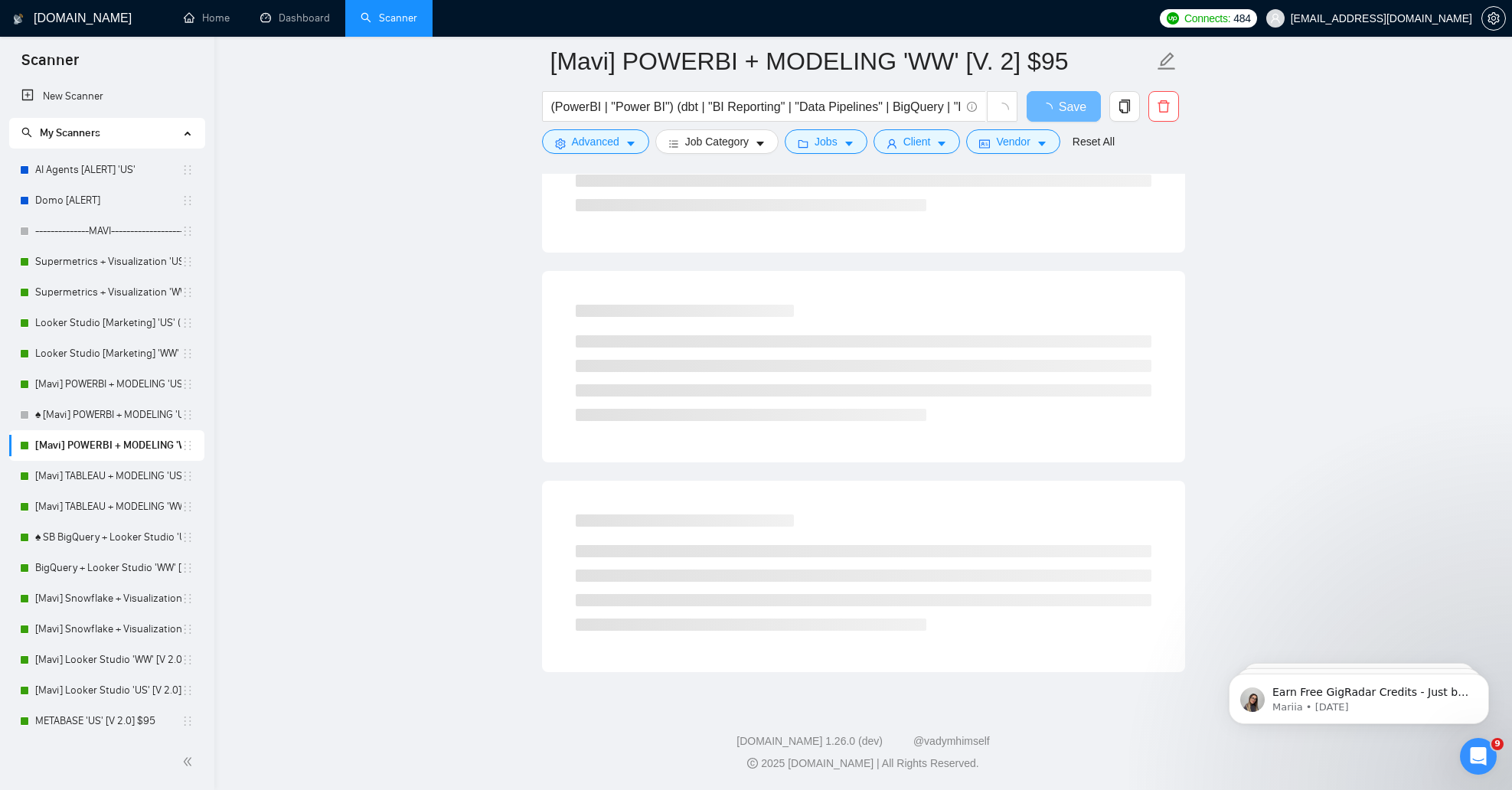
scroll to position [677, 0]
click at [135, 379] on link "[Mavi] POWERBI + MODELING 'US' [V. 3] $95" at bounding box center [109, 384] width 146 height 30
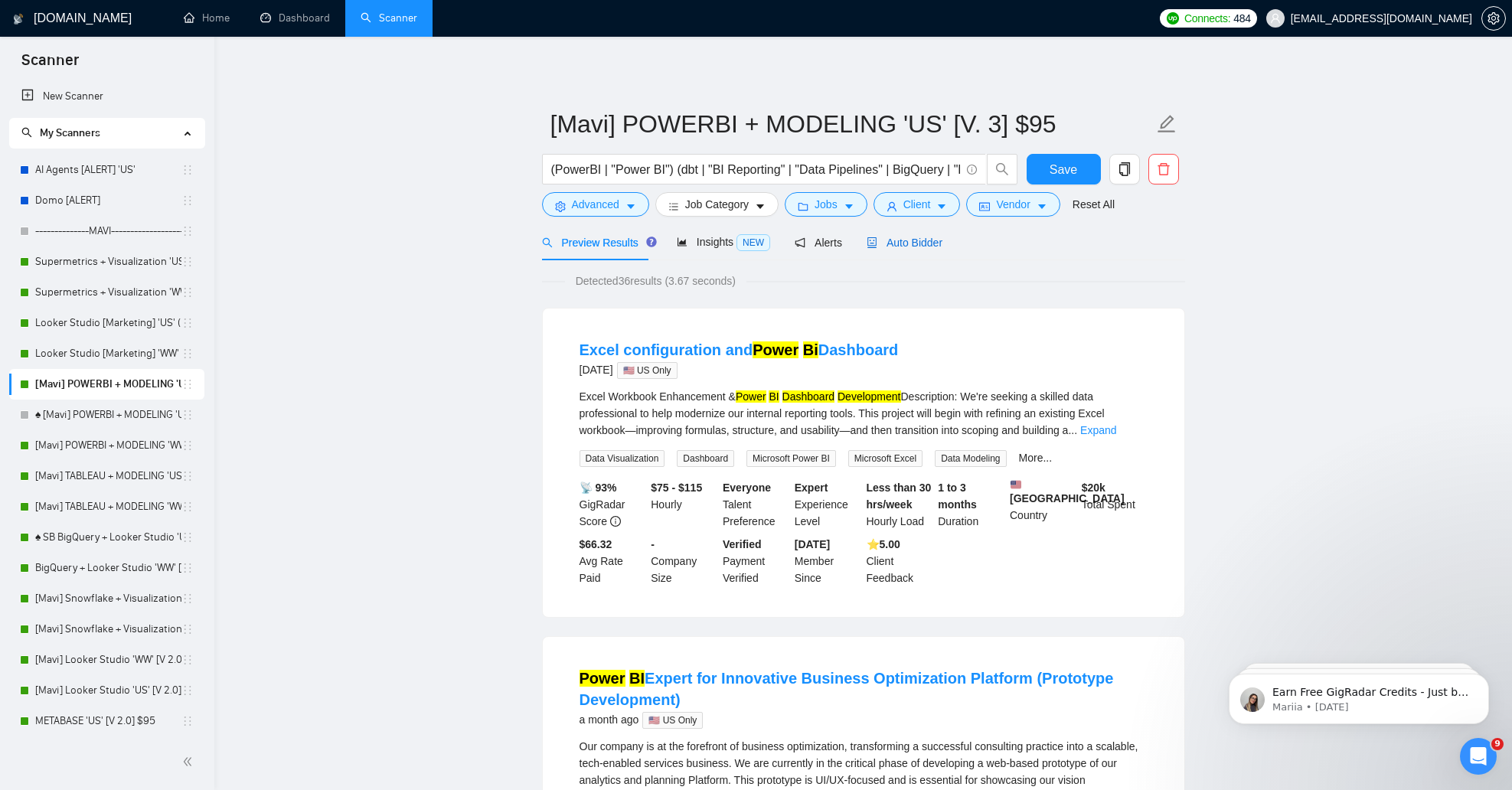
click at [898, 249] on span "Auto Bidder" at bounding box center [905, 242] width 76 height 13
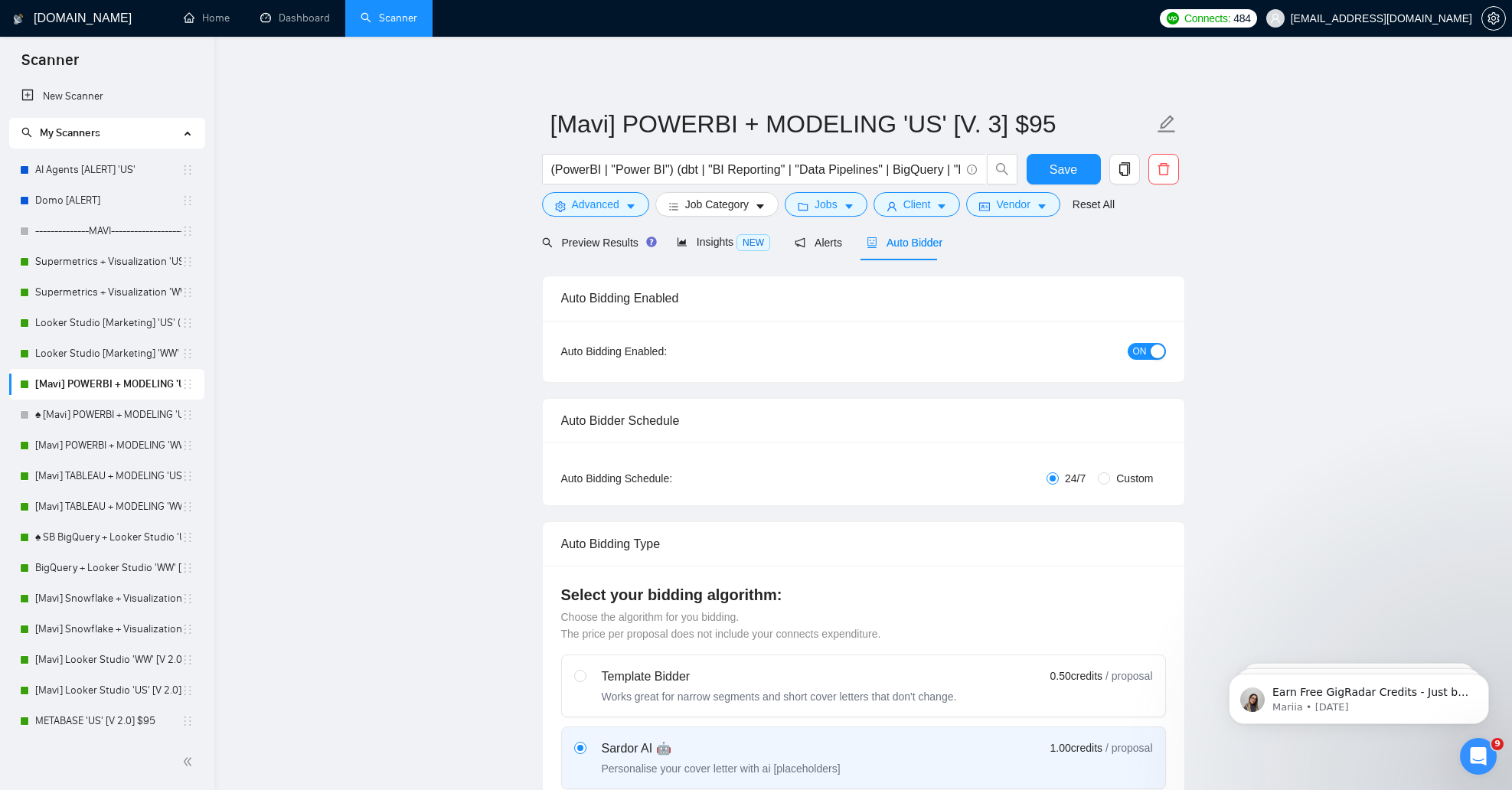
checkbox input "true"
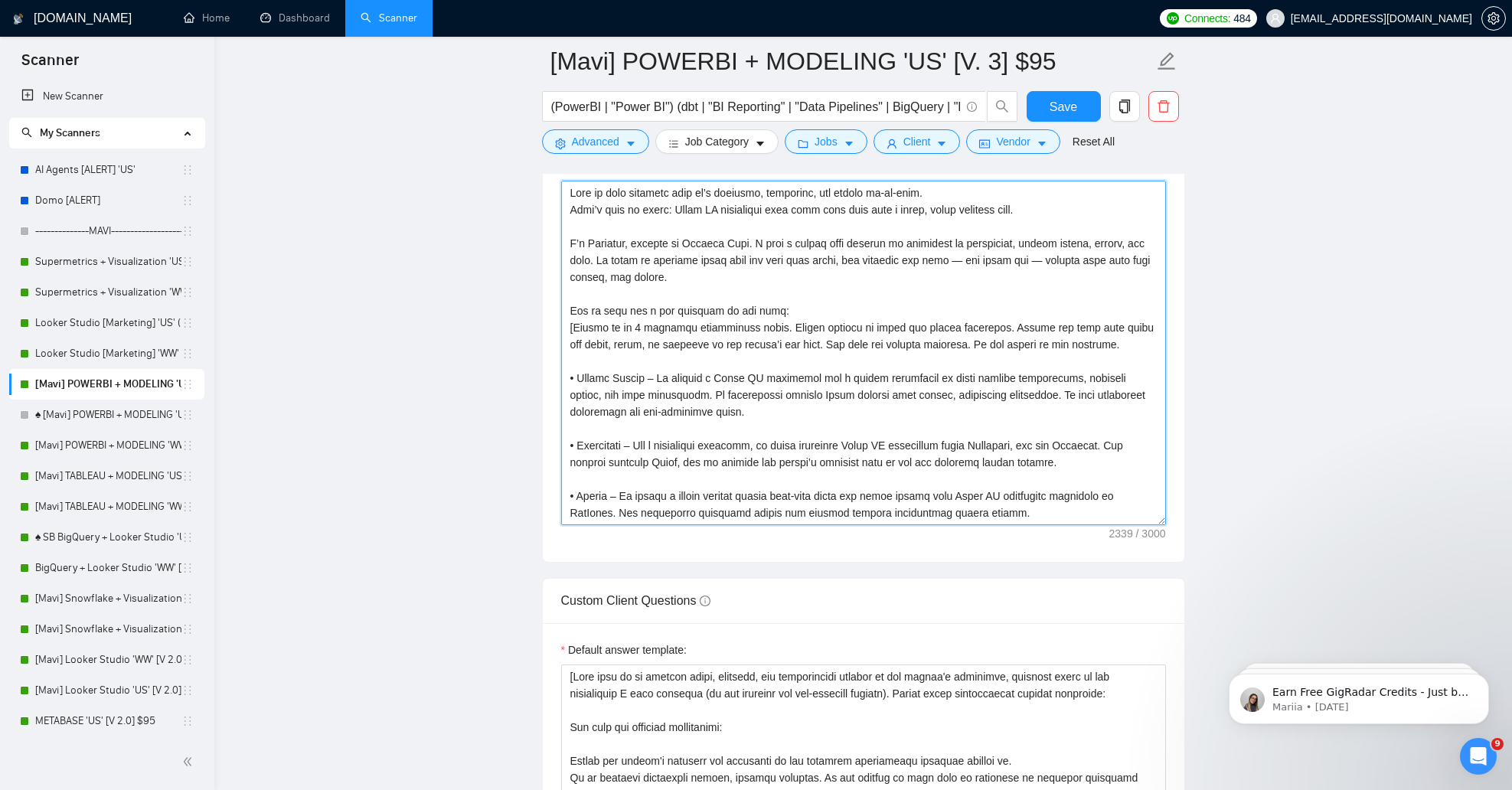
scroll to position [1698, 0]
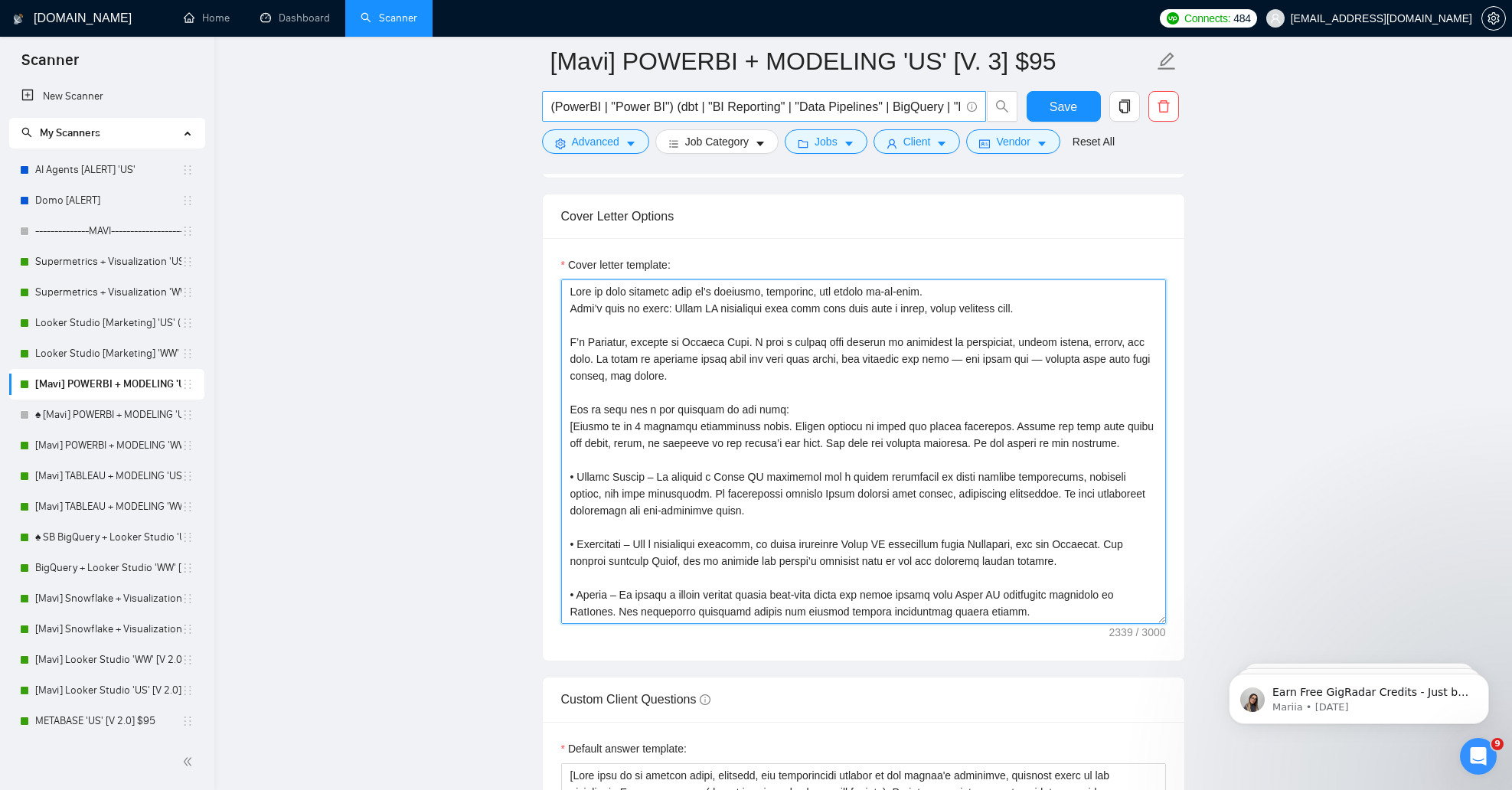
drag, startPoint x: 707, startPoint y: 305, endPoint x: 541, endPoint y: 101, distance: 263.0
paste textarea "Lo ipsum — D’s Ametcons, adi E seddoeiusm te incididu Utlab ET doloremagn aliqu…"
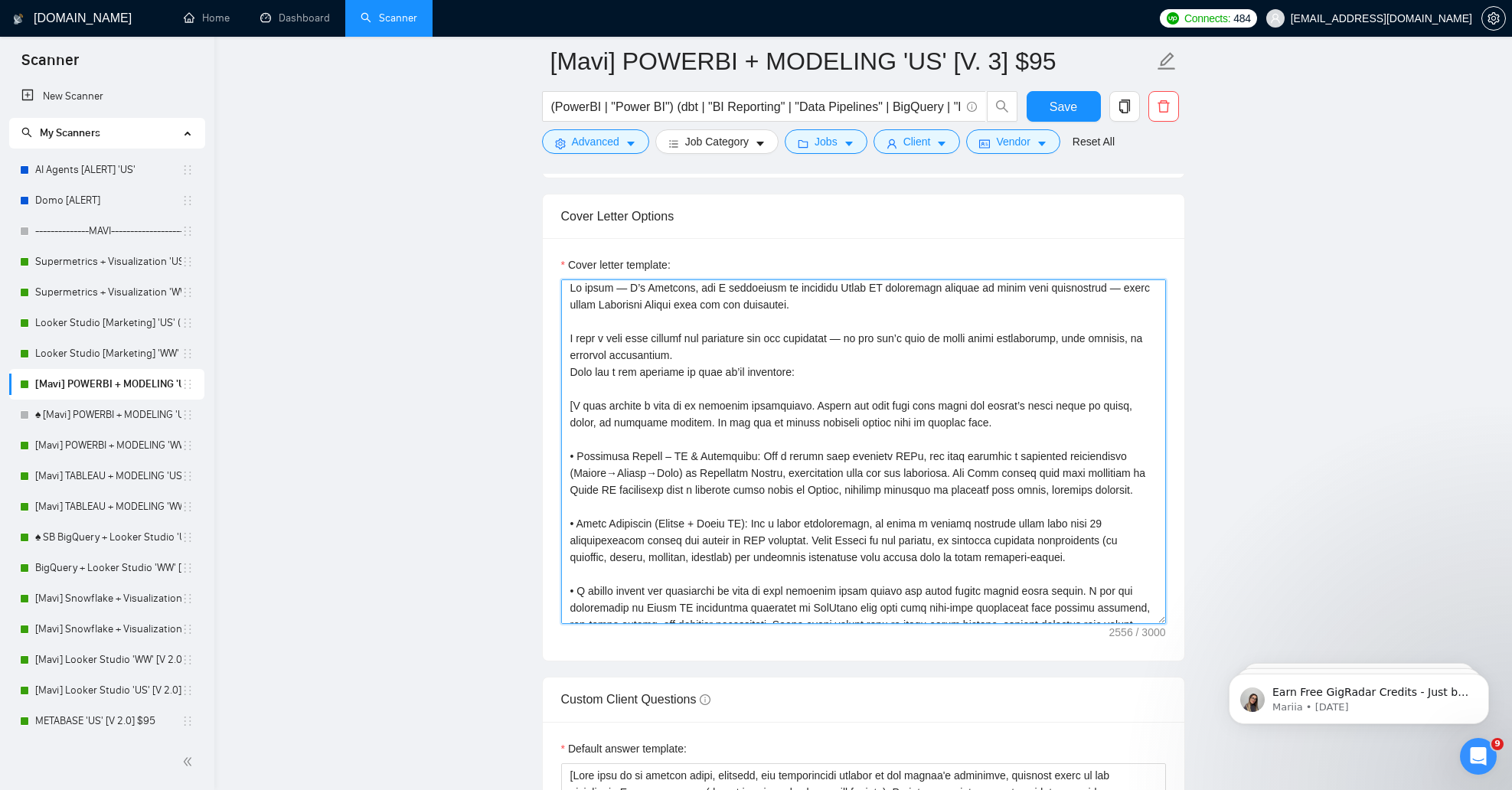
scroll to position [0, 0]
type textarea "Lo ipsum — D’s Ametcons, adi E seddoeiusm te incididu Utlab ET doloremagn aliqu…"
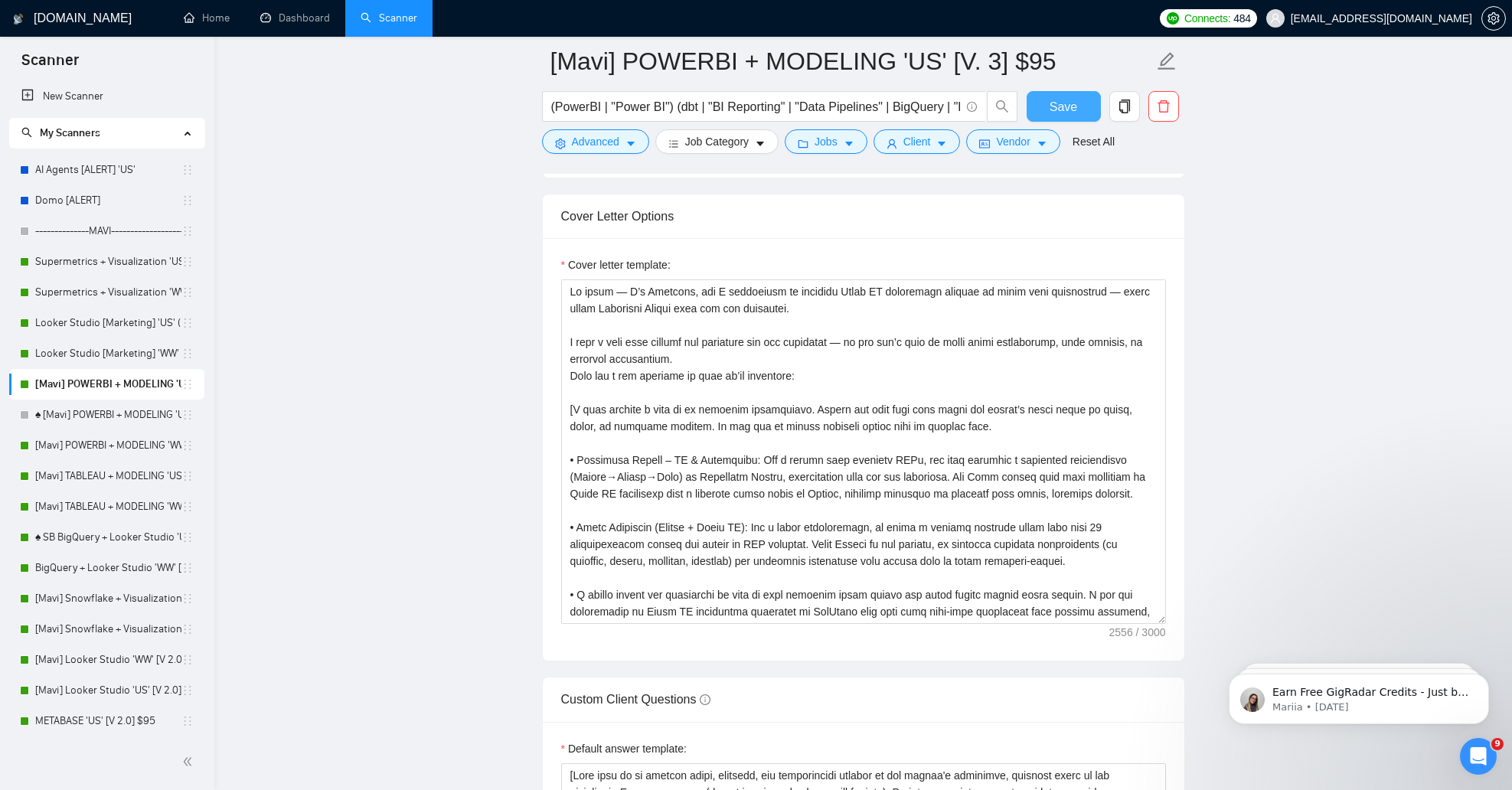
click at [1042, 103] on button "Save" at bounding box center [1064, 106] width 74 height 30
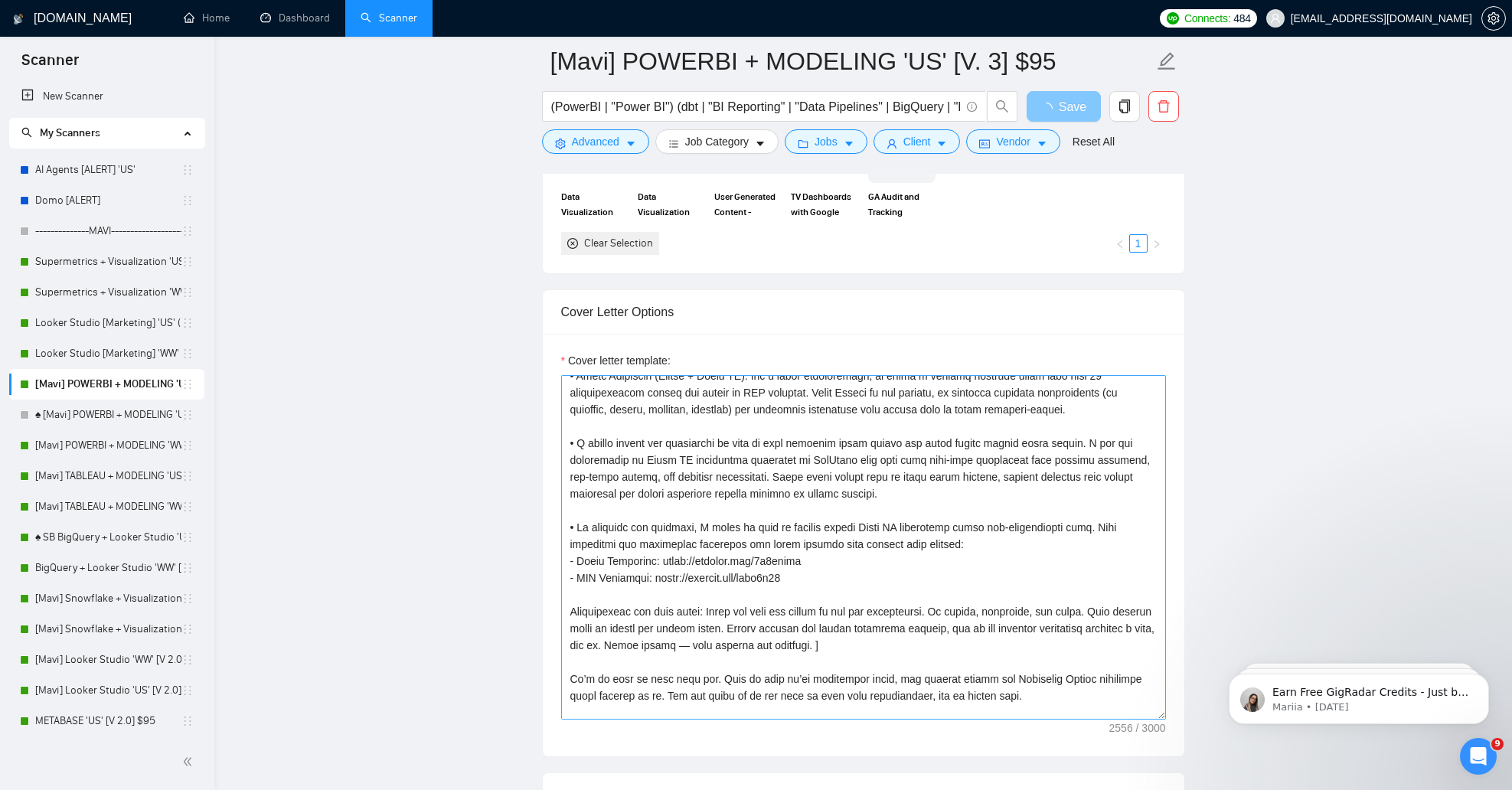
scroll to position [16, 0]
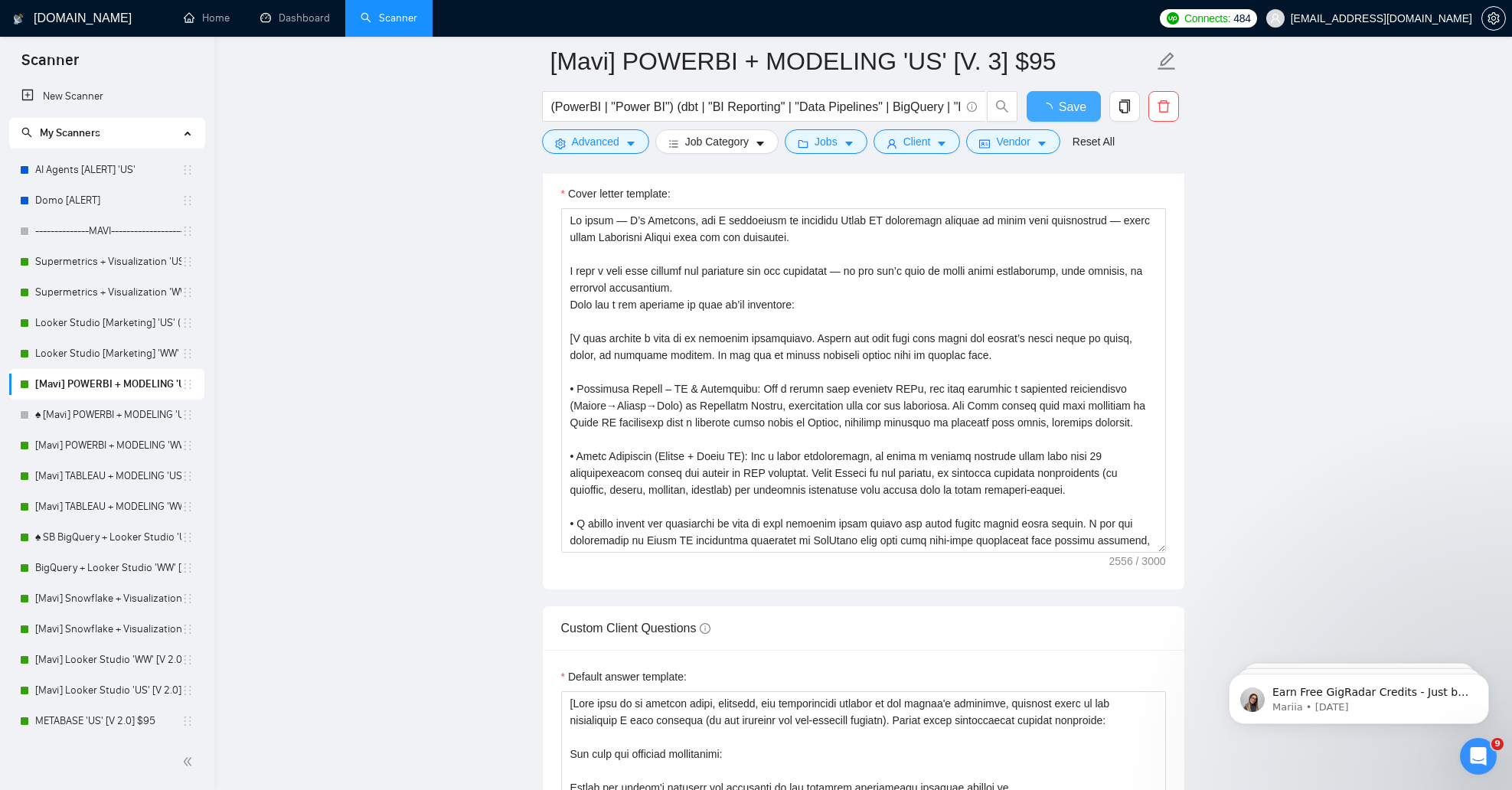
checkbox input "true"
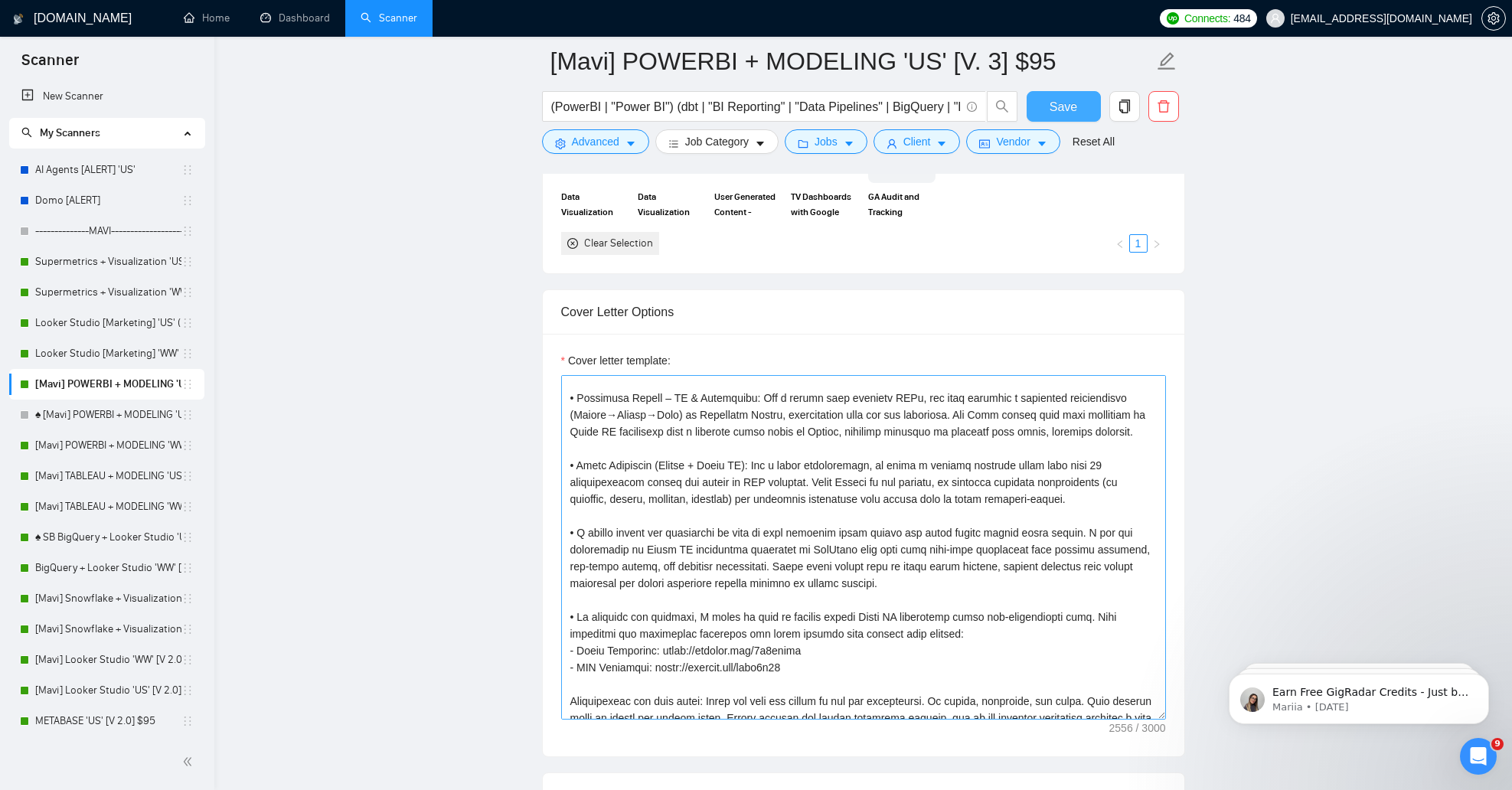
scroll to position [191, 0]
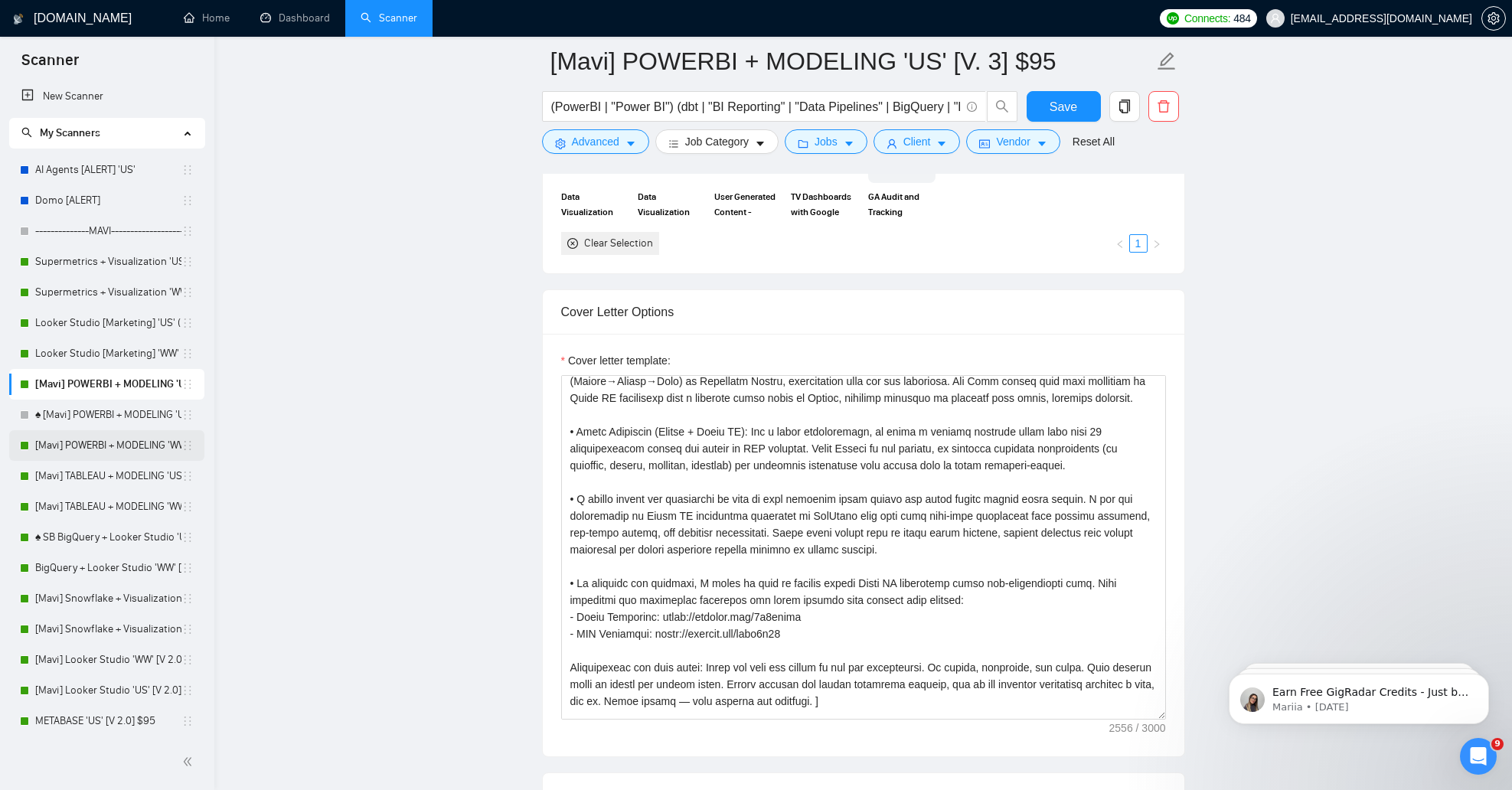
click at [151, 445] on link "[Mavi] POWERBI + MODELING 'WW' [V. 2] $95" at bounding box center [109, 445] width 146 height 30
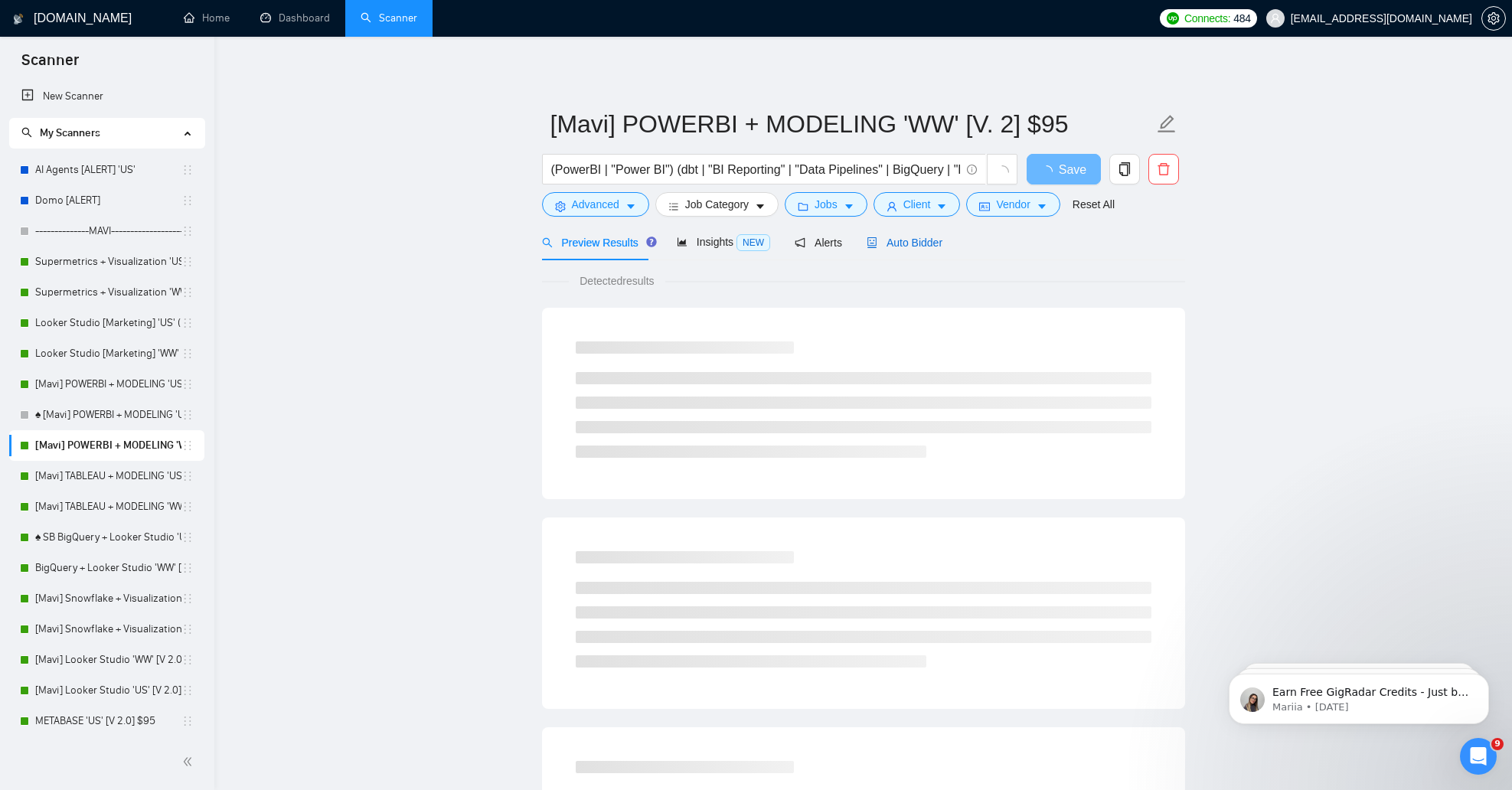
click at [901, 247] on span "Auto Bidder" at bounding box center [905, 242] width 76 height 13
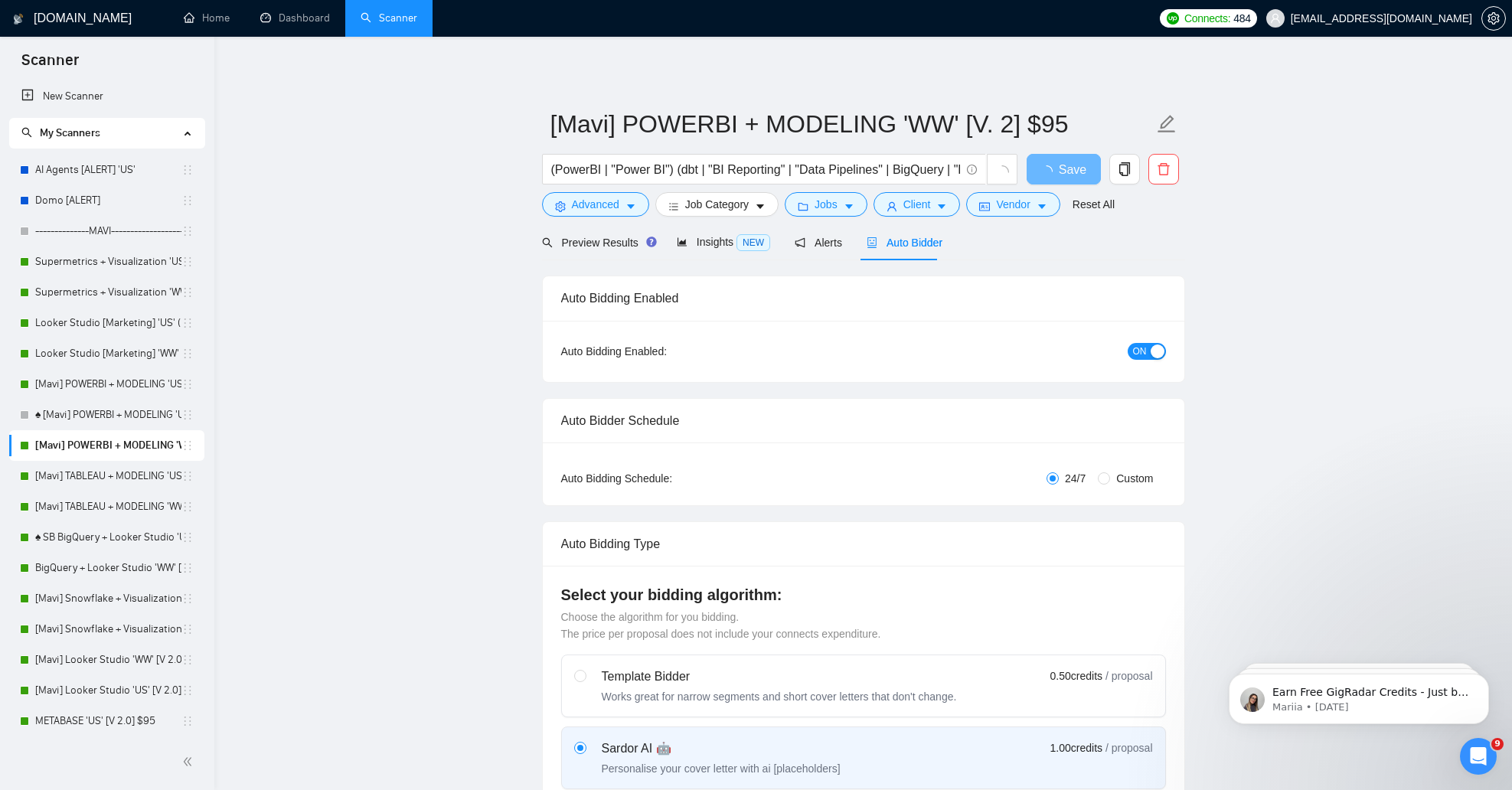
checkbox input "true"
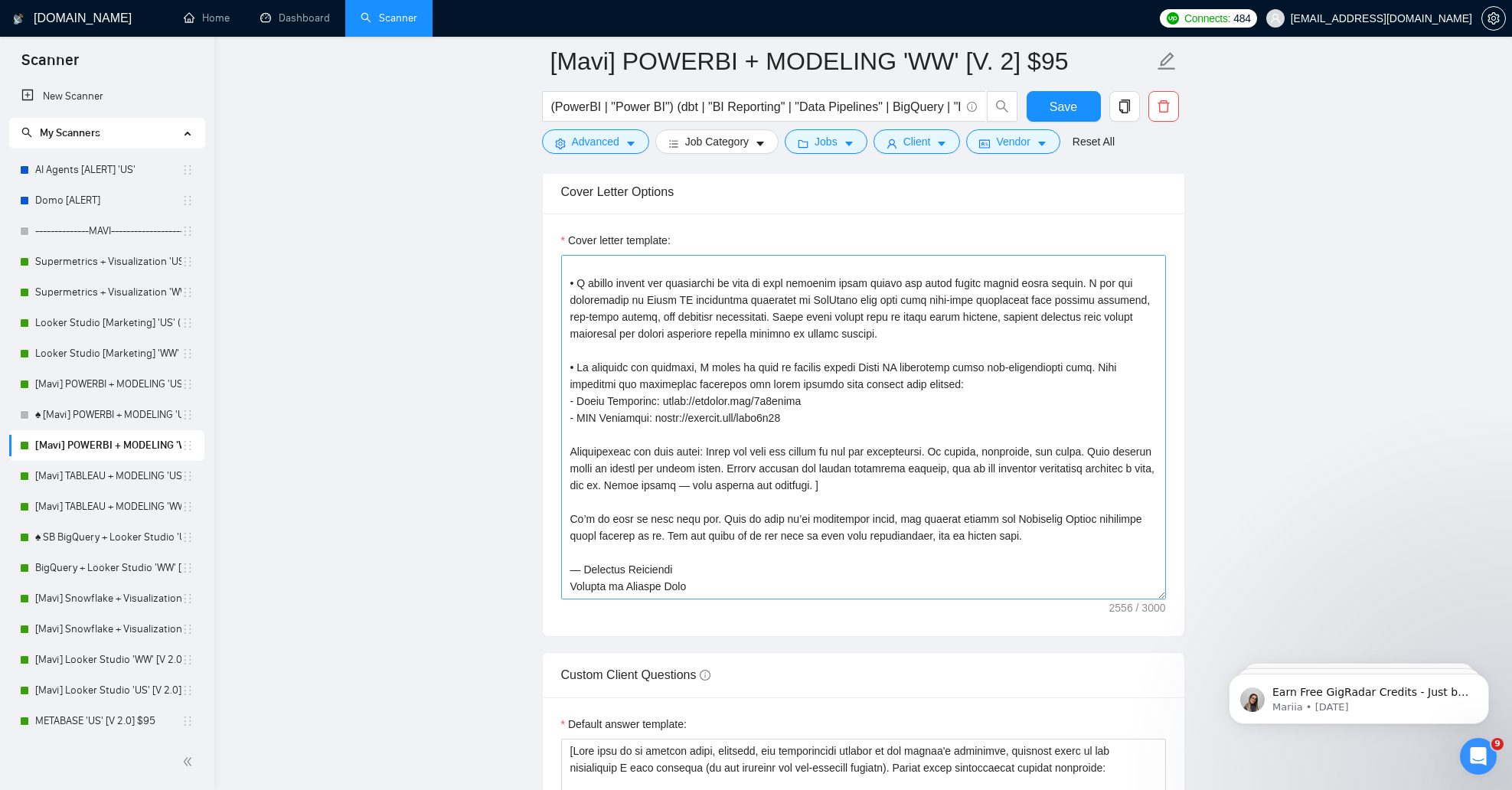
scroll to position [303, 0]
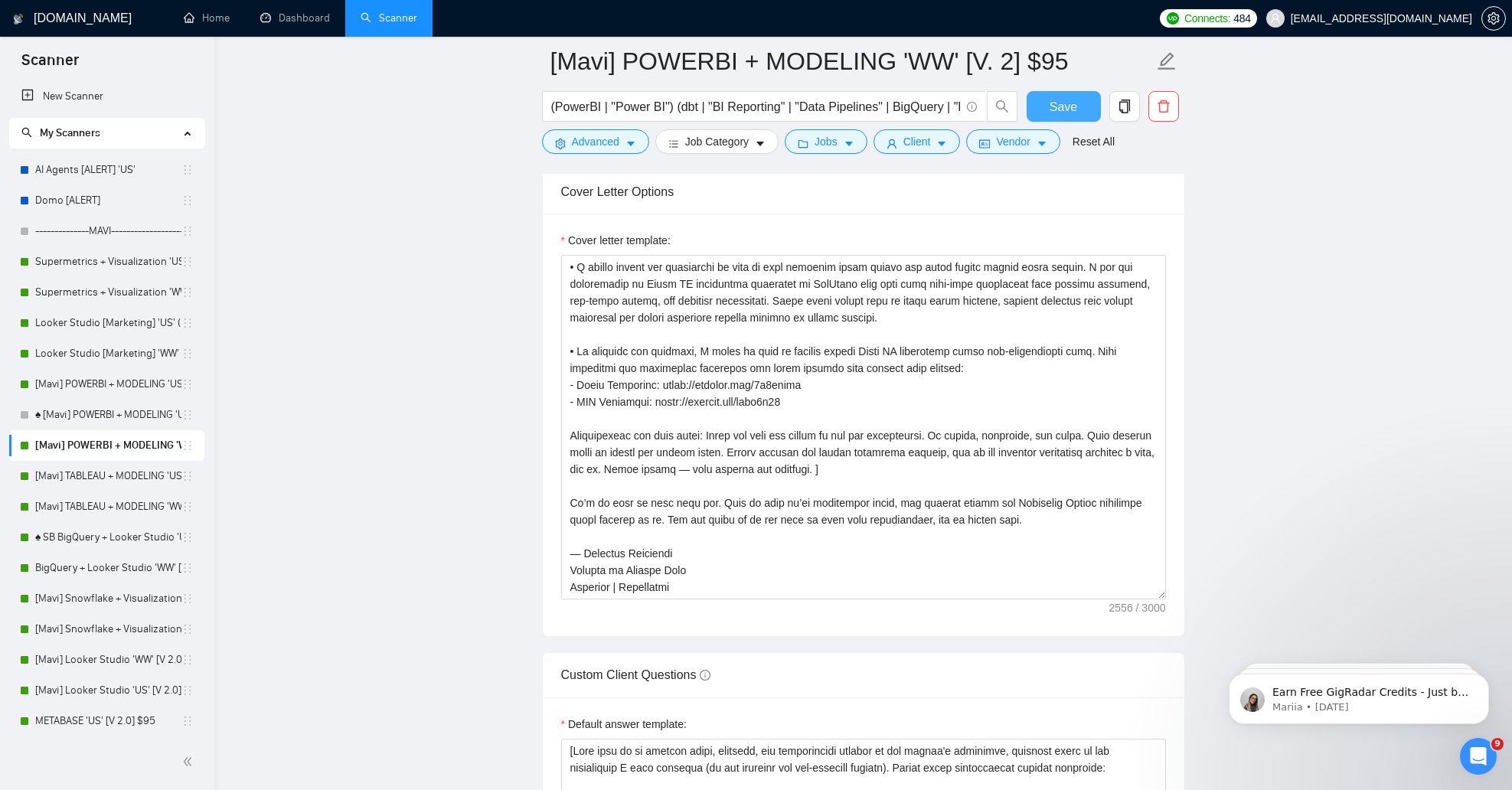
click at [1056, 98] on span "Save" at bounding box center [1063, 107] width 28 height 19
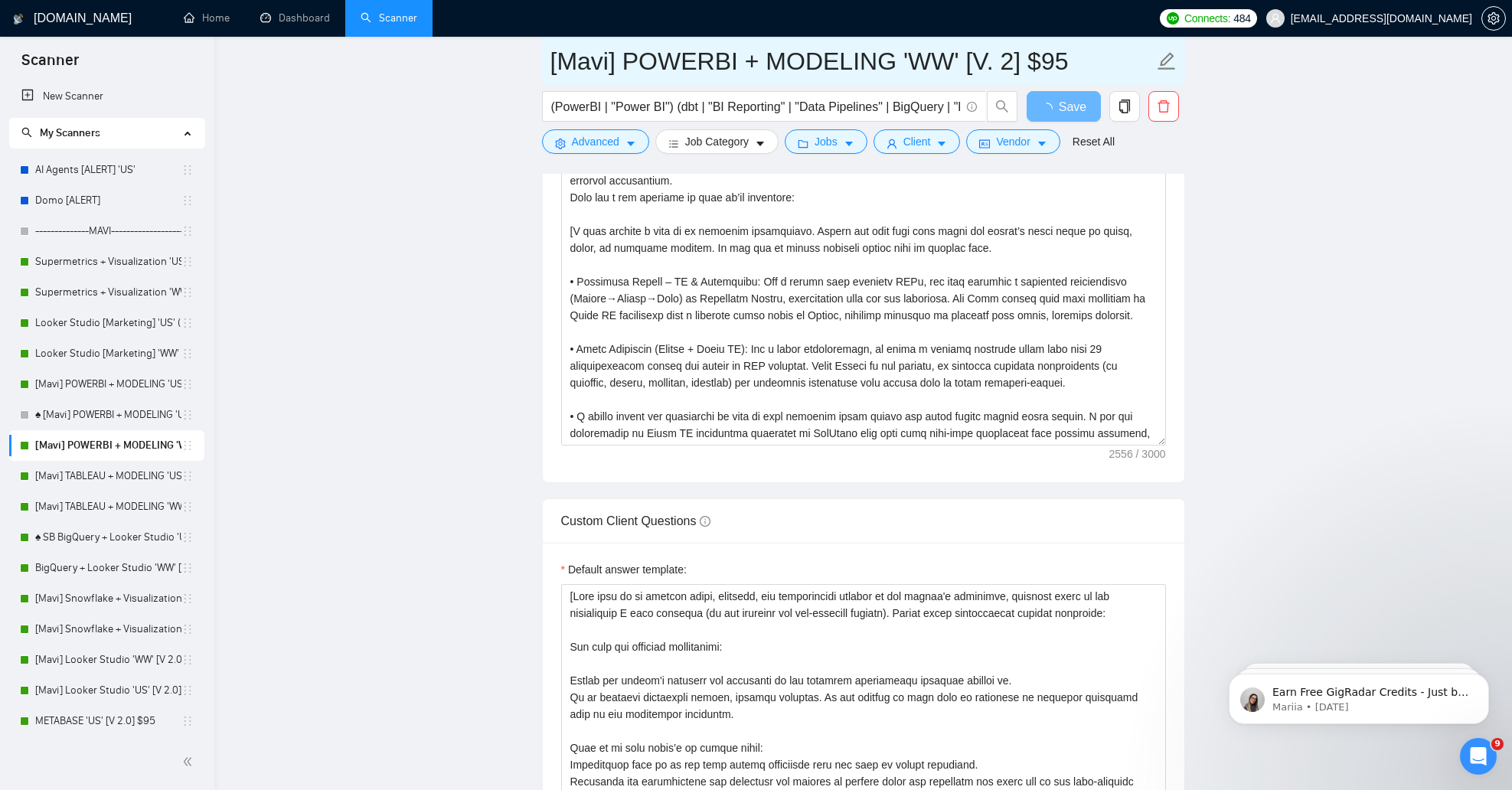
click at [1021, 71] on input "[Mavi] POWERBI + MODELING 'WW' [V. 2] $95" at bounding box center [851, 61] width 603 height 38
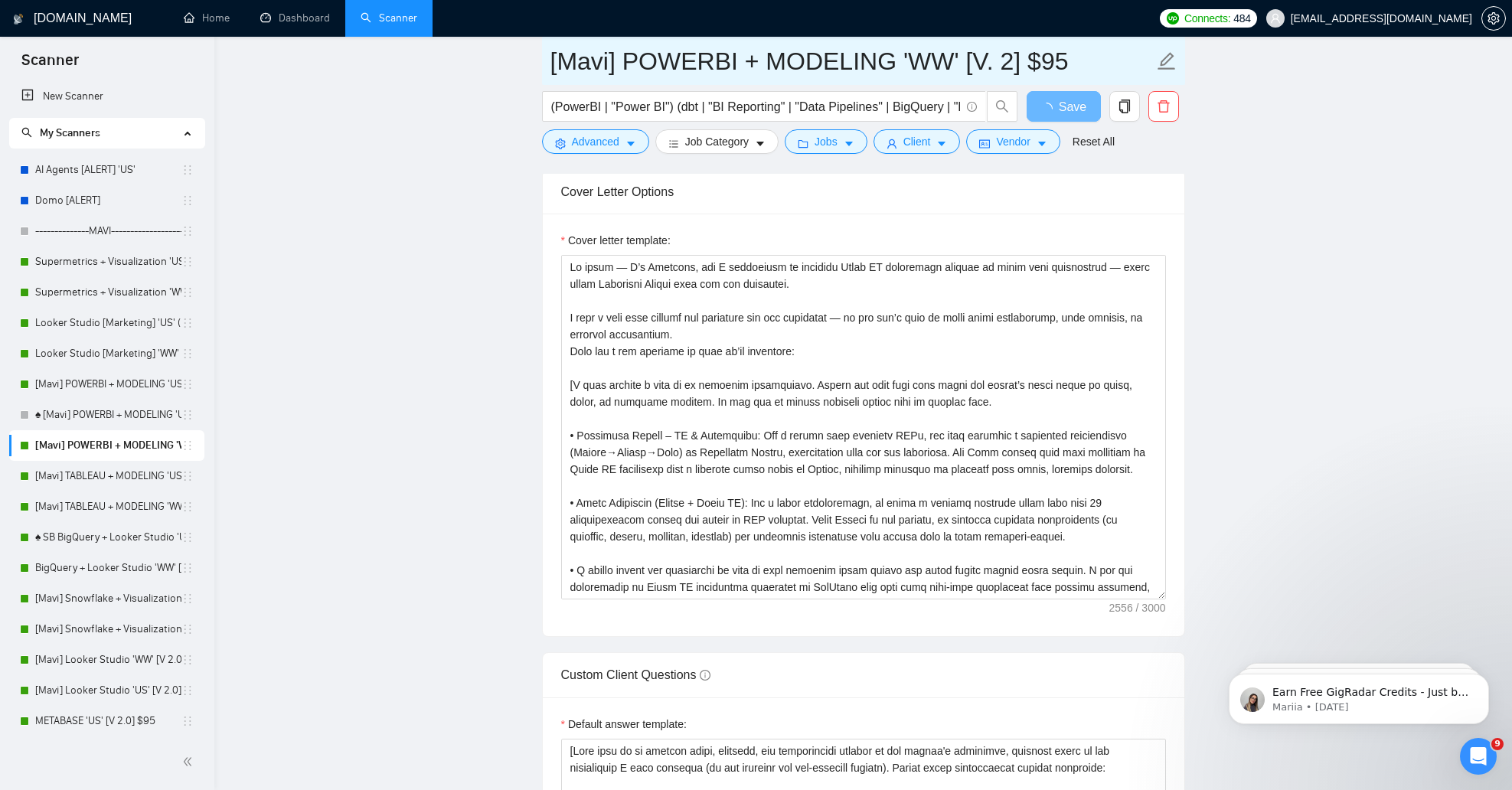
click at [1013, 71] on input "[Mavi] POWERBI + MODELING 'WW' [V. 2] $95" at bounding box center [851, 61] width 603 height 38
type input "[Mavi] POWERBI + MODELING 'WW' [V. 3] $95"
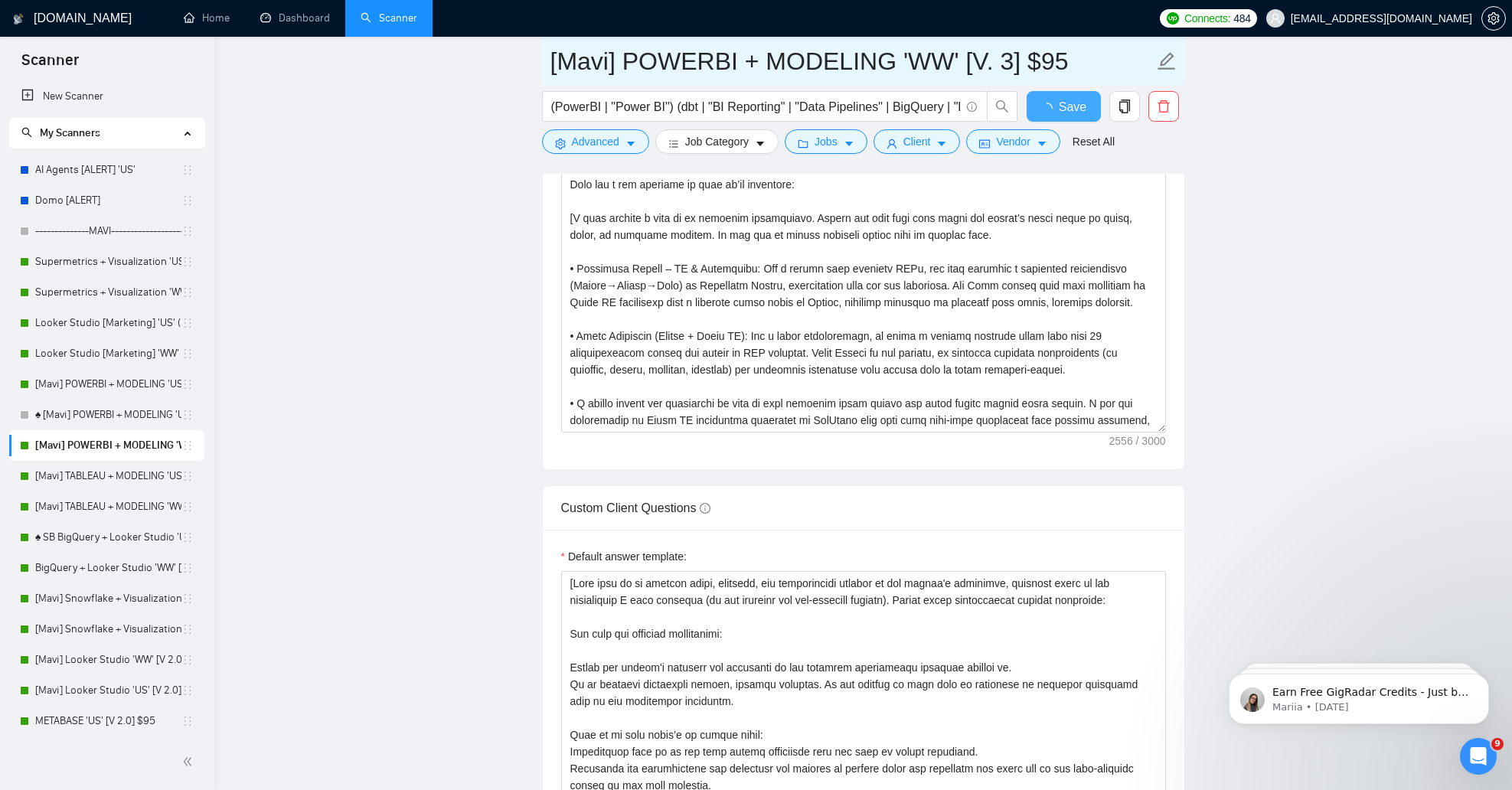
checkbox input "true"
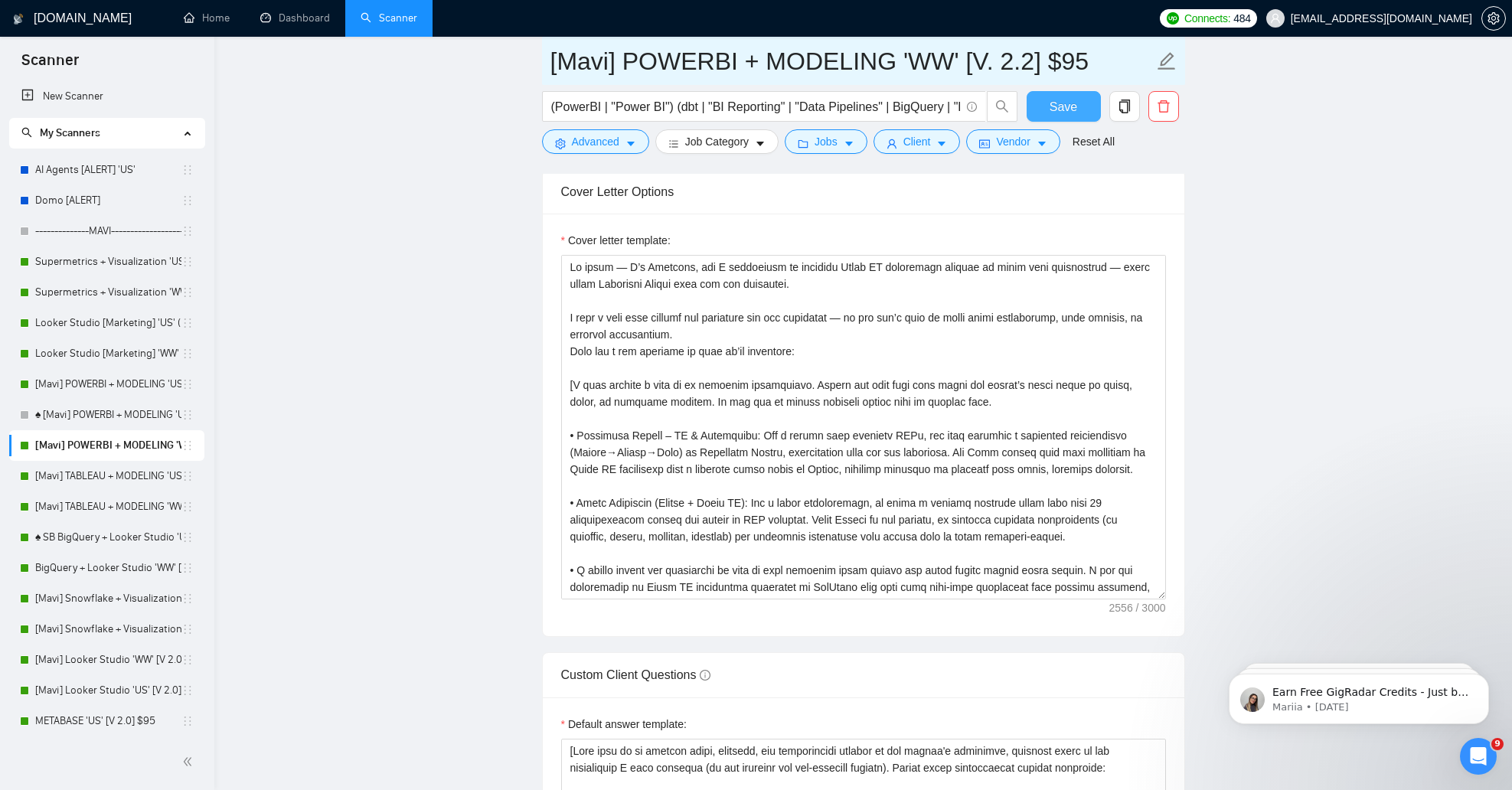
type input "[Mavi] POWERBI + MODELING 'WW' [V. 2.2] $95"
click at [1058, 106] on span "Save" at bounding box center [1063, 107] width 28 height 19
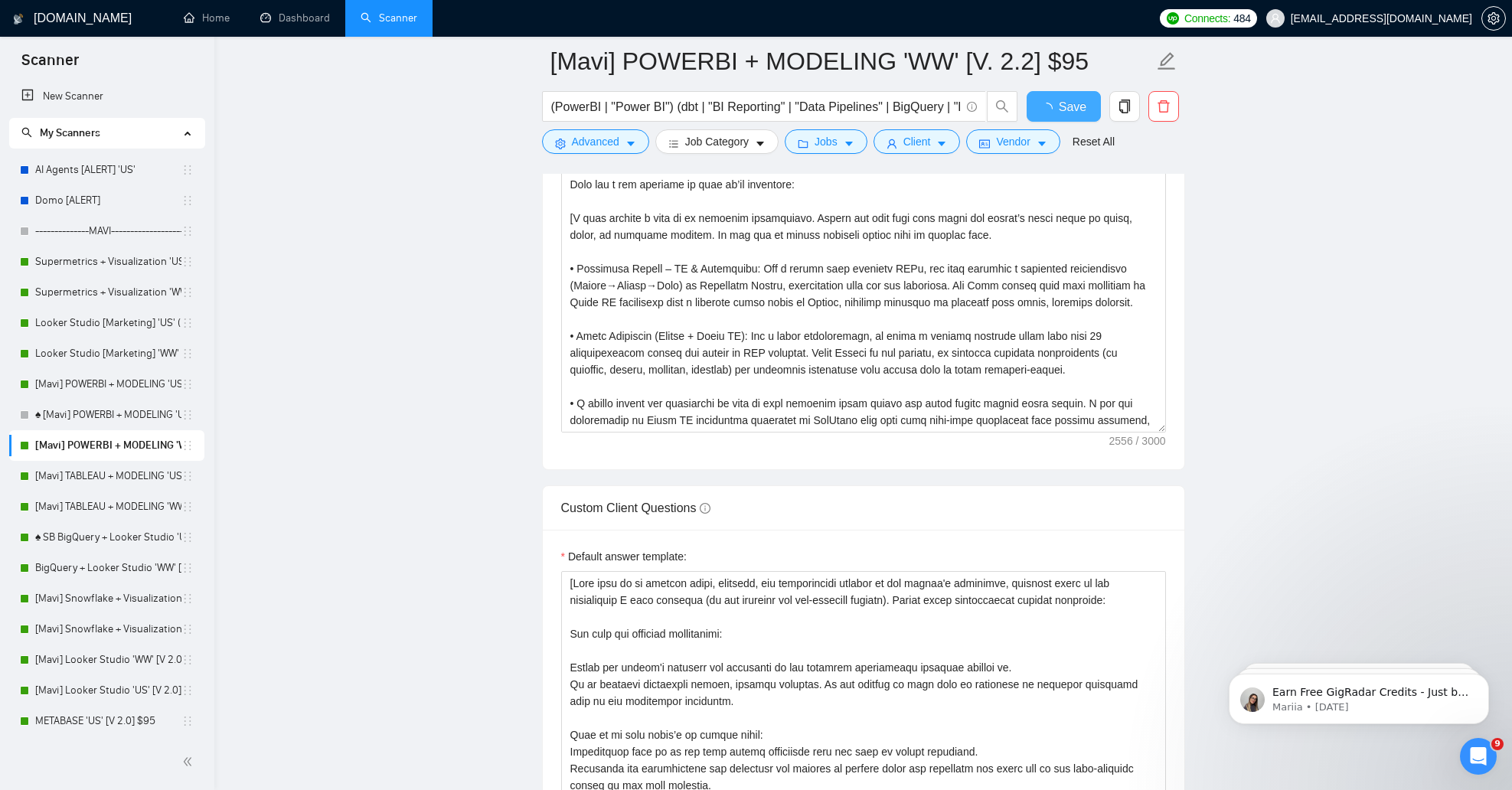
checkbox input "true"
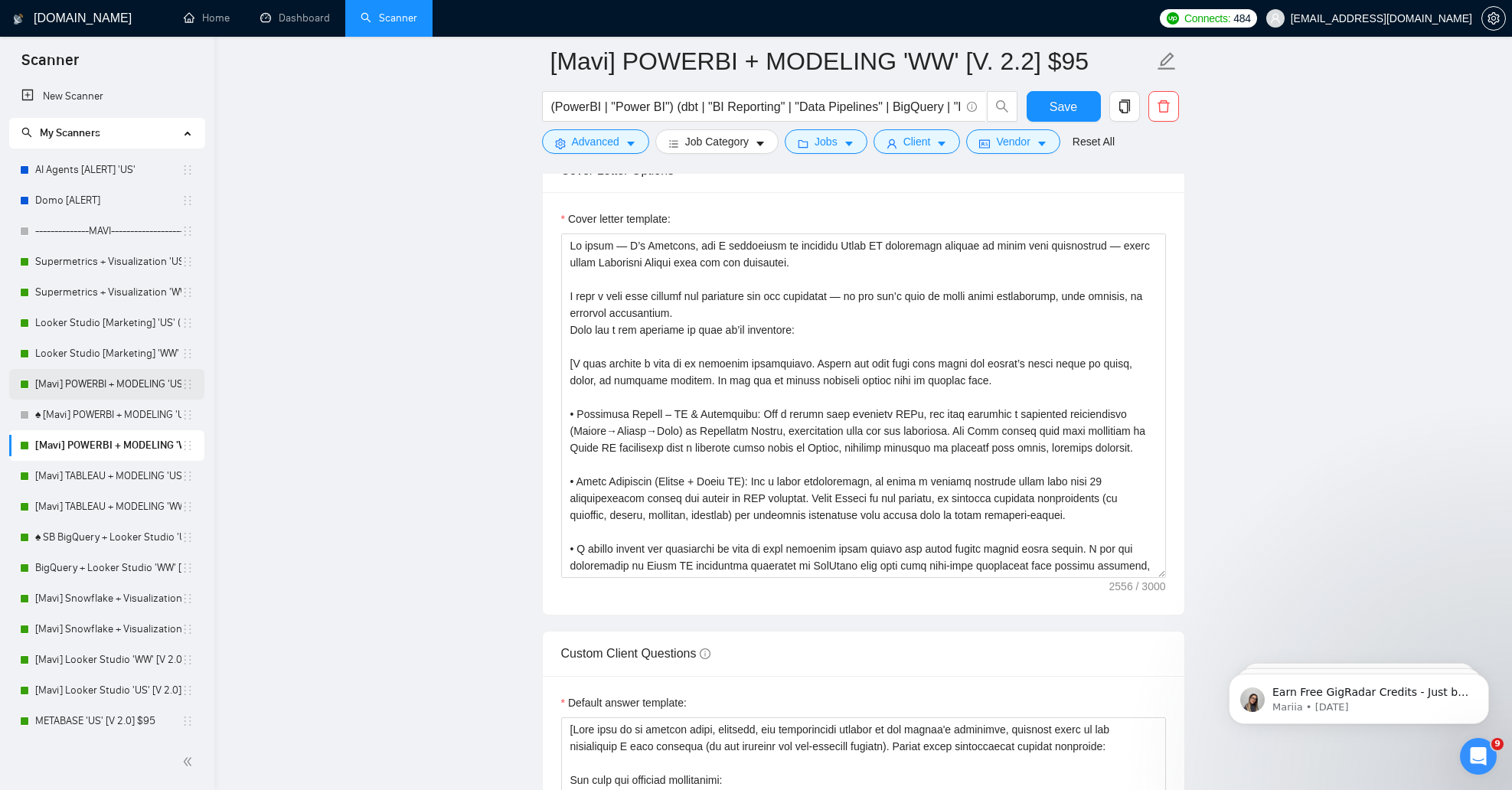
click at [104, 388] on link "[Mavi] POWERBI + MODELING 'US' [V. 3] $95" at bounding box center [109, 384] width 146 height 30
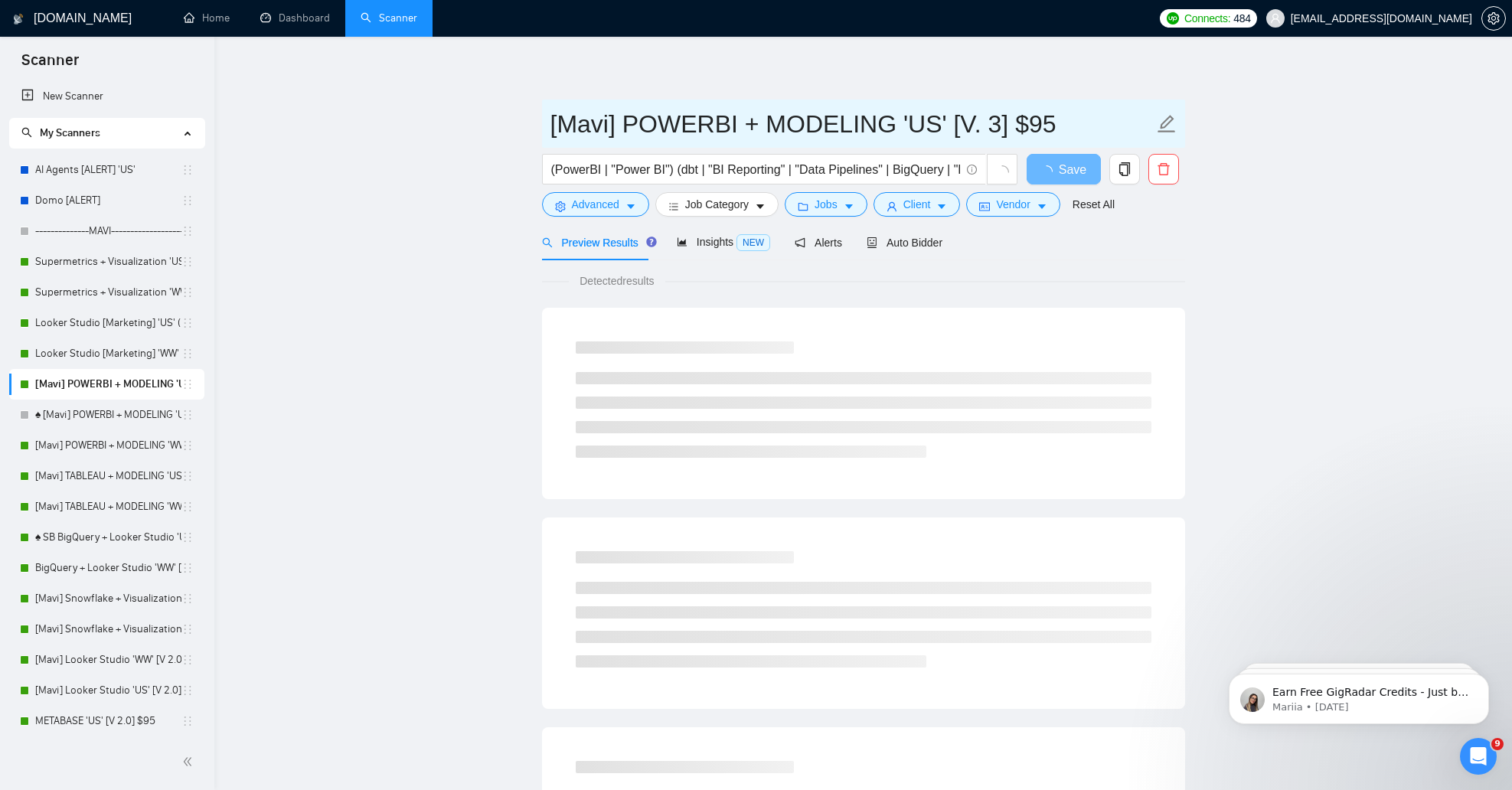
click at [996, 127] on input "[Mavi] POWERBI + MODELING 'US' [V. 3] $95" at bounding box center [851, 124] width 603 height 38
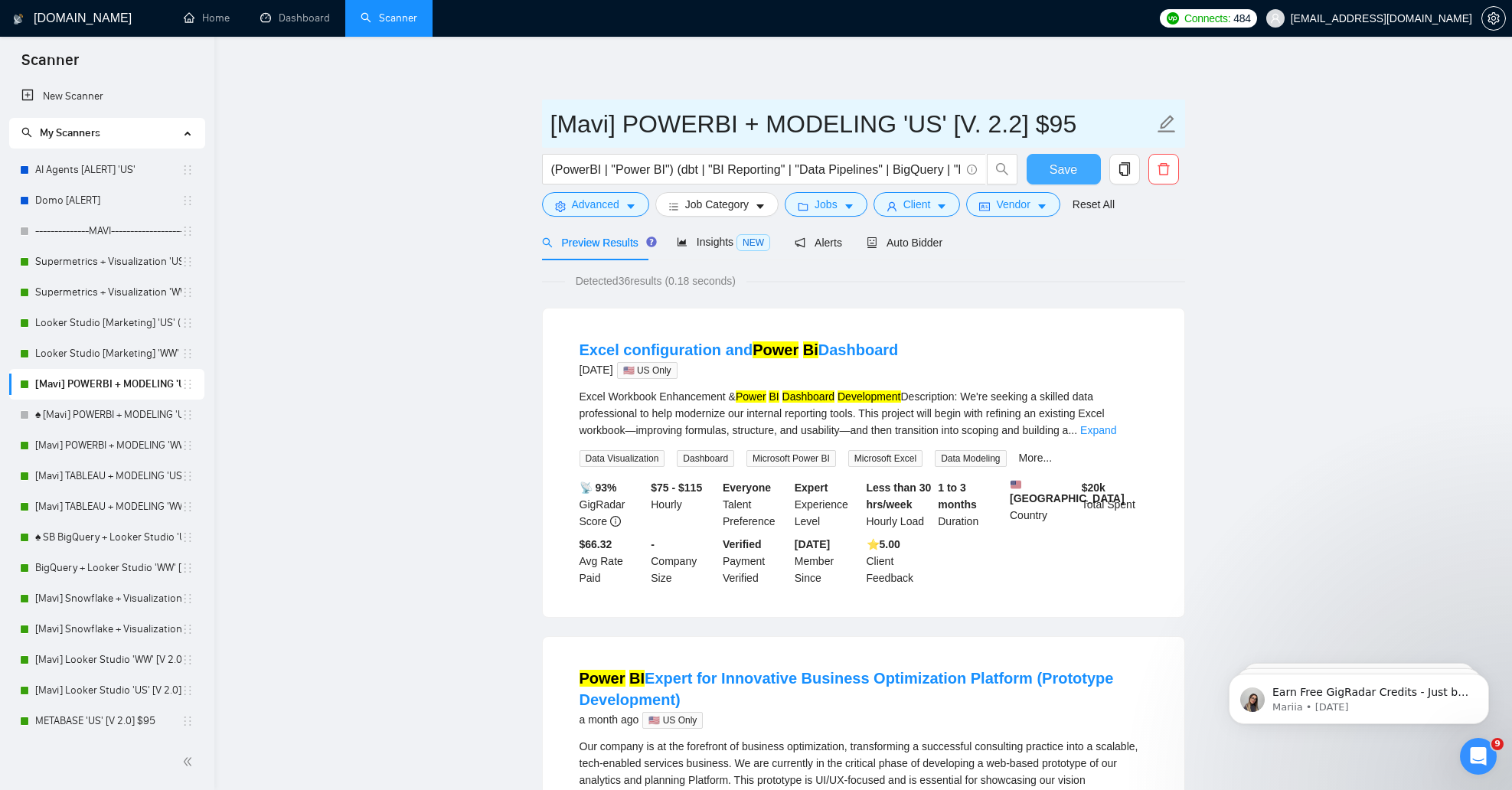
type input "[Mavi] POWERBI + MODELING 'US' [V. 2.2] $95"
click at [1072, 168] on span "Save" at bounding box center [1063, 169] width 28 height 19
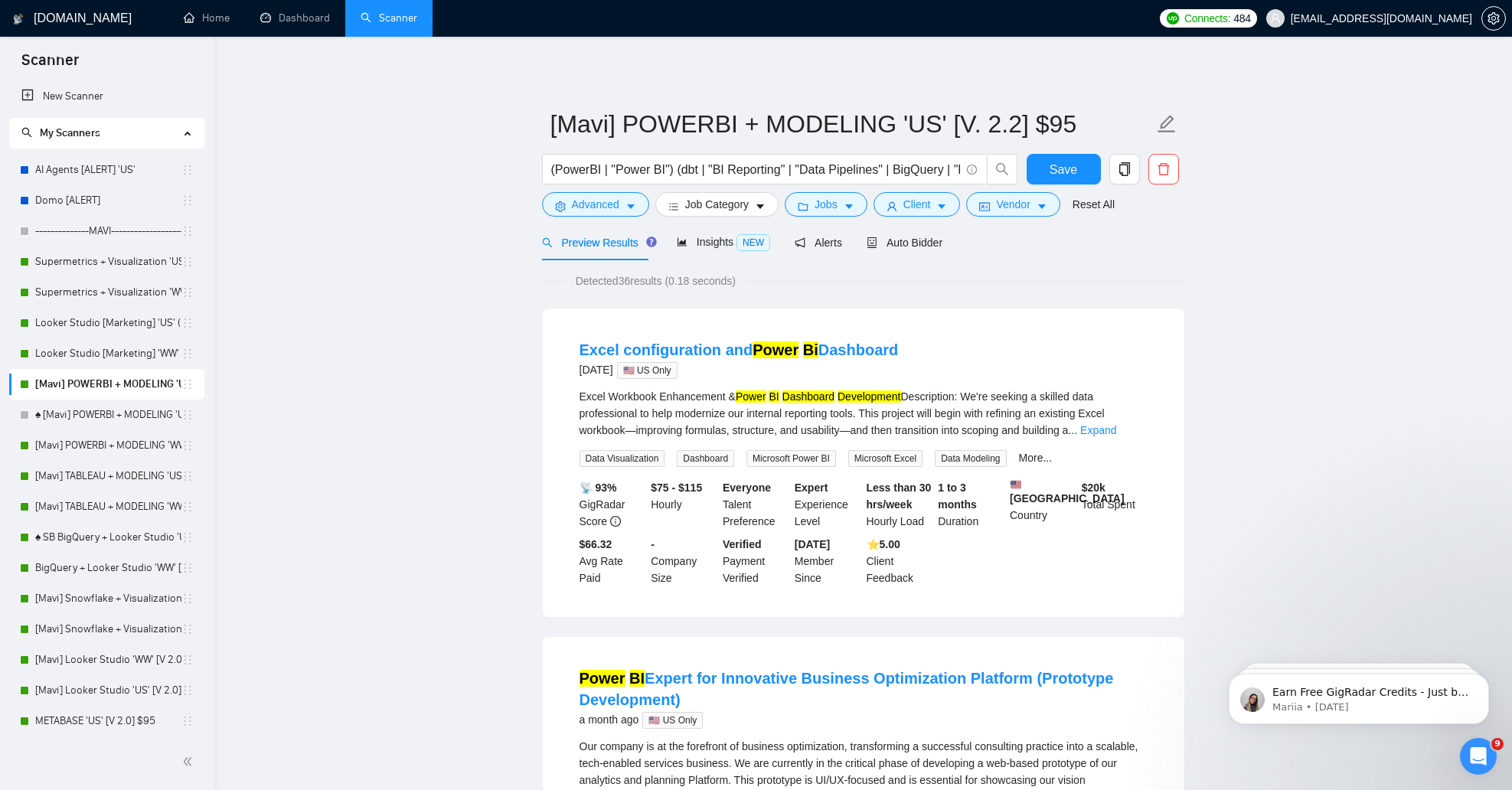
drag, startPoint x: 147, startPoint y: 453, endPoint x: 281, endPoint y: 407, distance: 141.7
click at [146, 453] on link "[Mavi] POWERBI + MODELING 'WW' [V. 2.2] $95" at bounding box center [109, 445] width 146 height 30
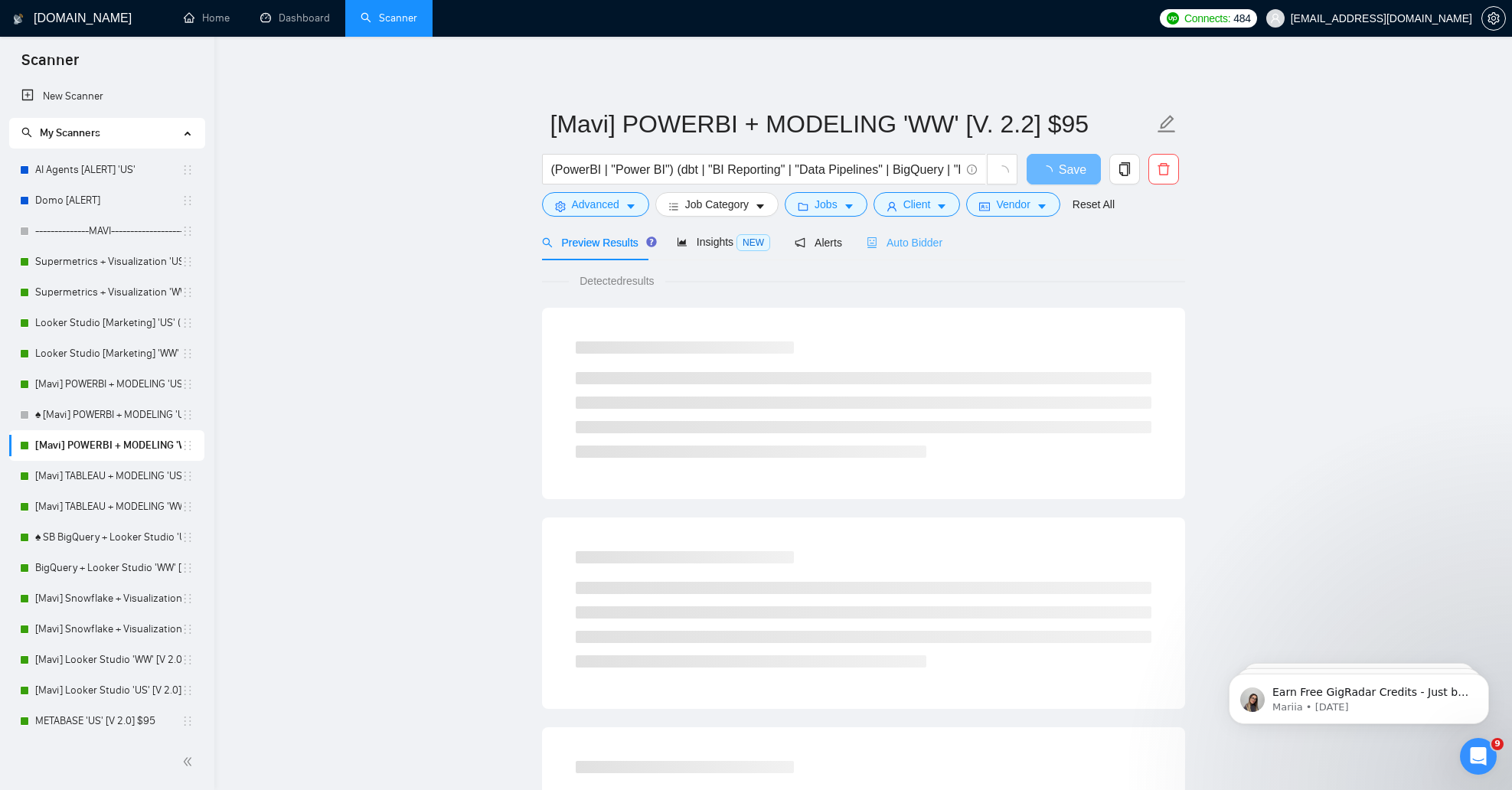
click at [903, 231] on div "Auto Bidder" at bounding box center [905, 242] width 76 height 36
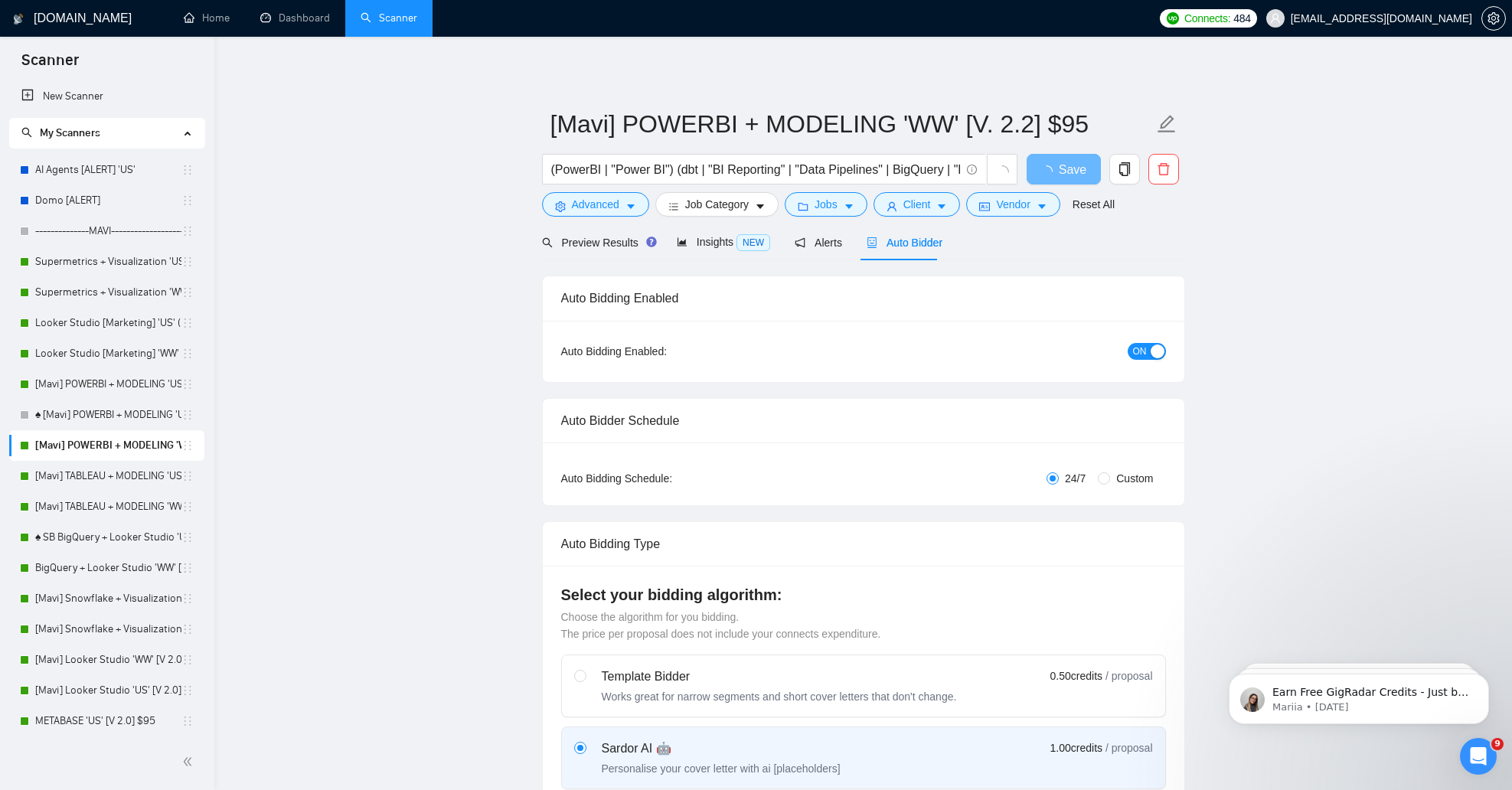
checkbox input "true"
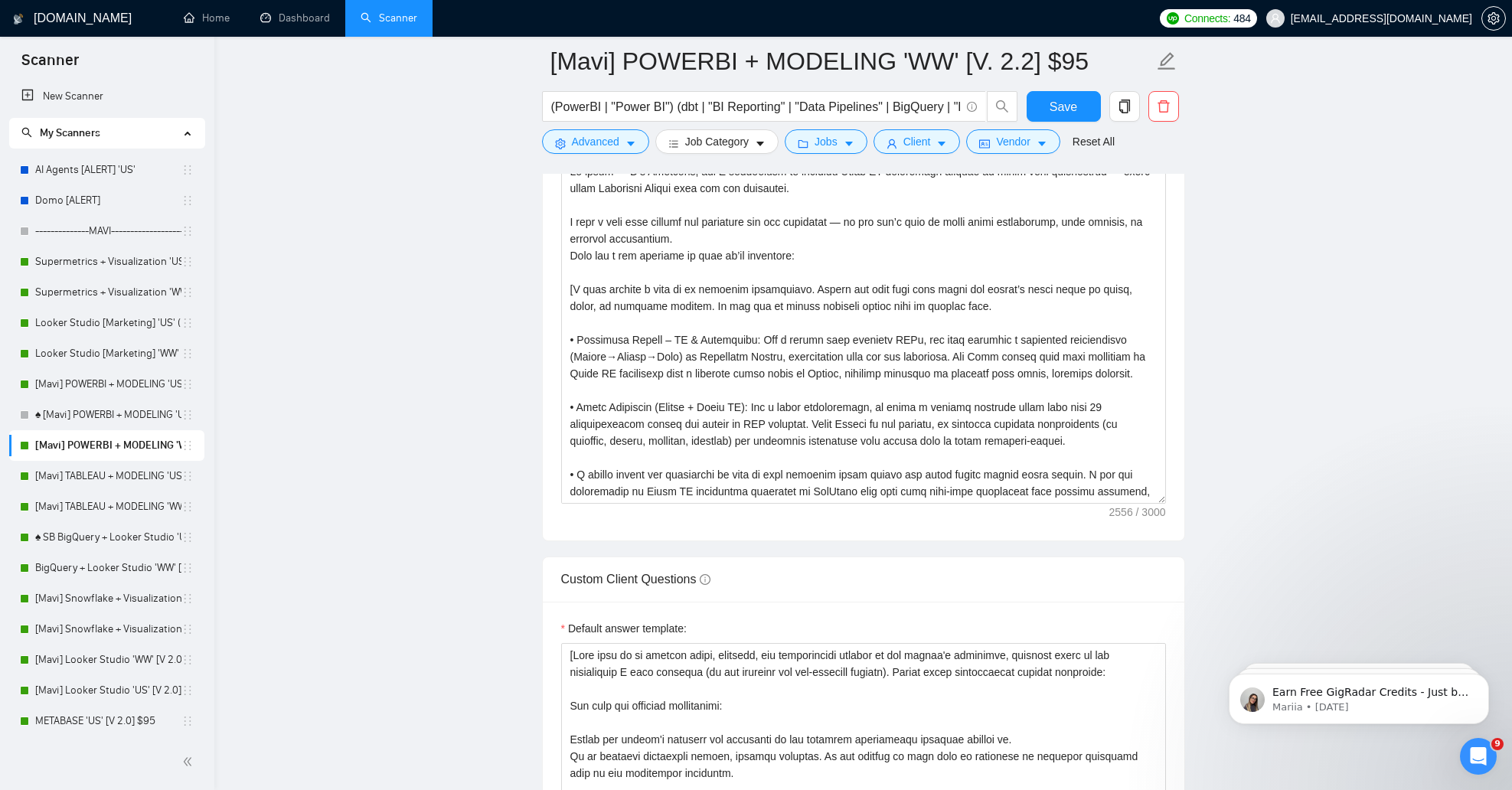
click at [132, 488] on link "[Mavi] TABLEAU + MODELING 'US' $95" at bounding box center [109, 476] width 146 height 30
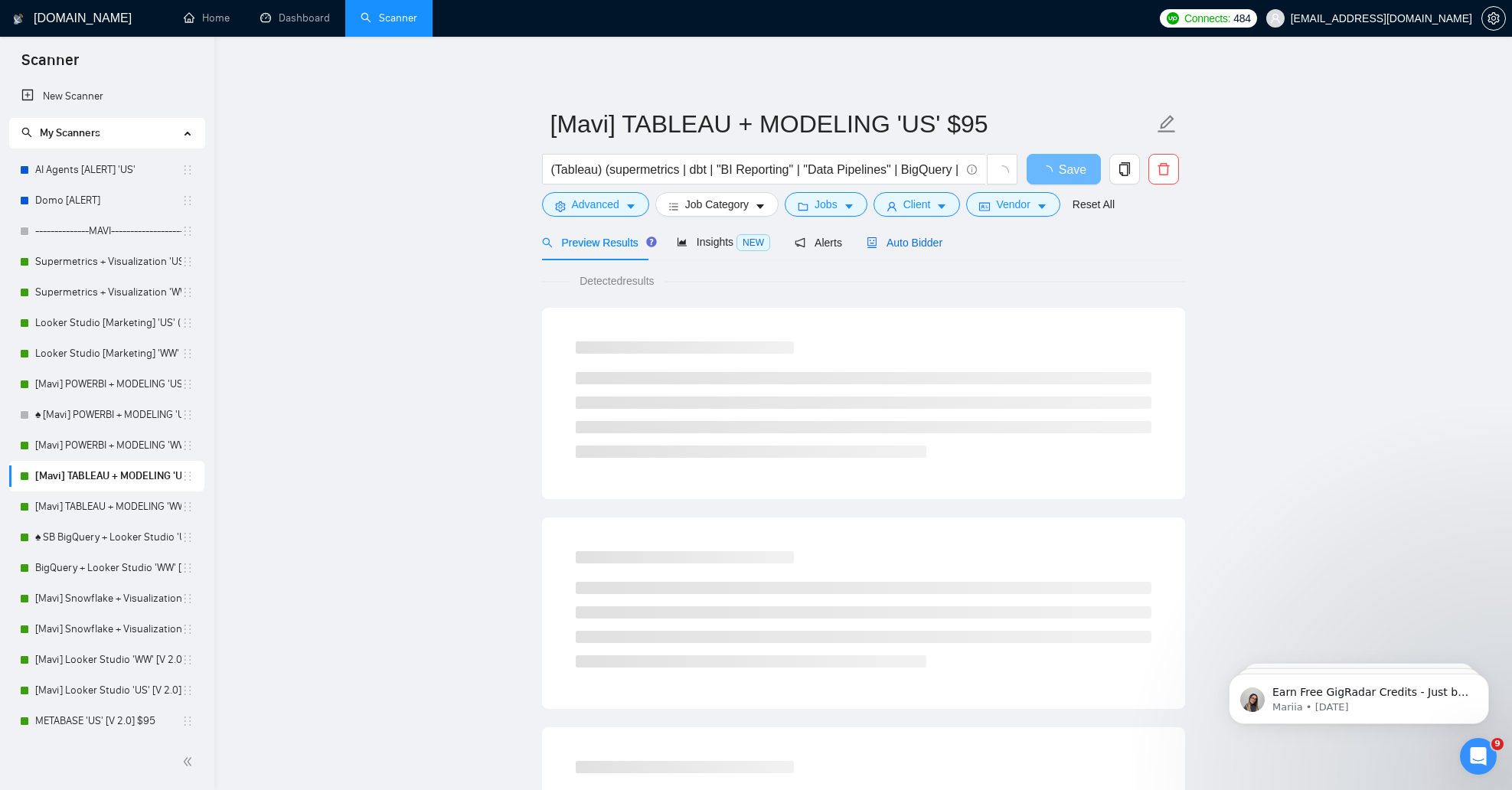
click at [894, 249] on span "Auto Bidder" at bounding box center [905, 242] width 76 height 13
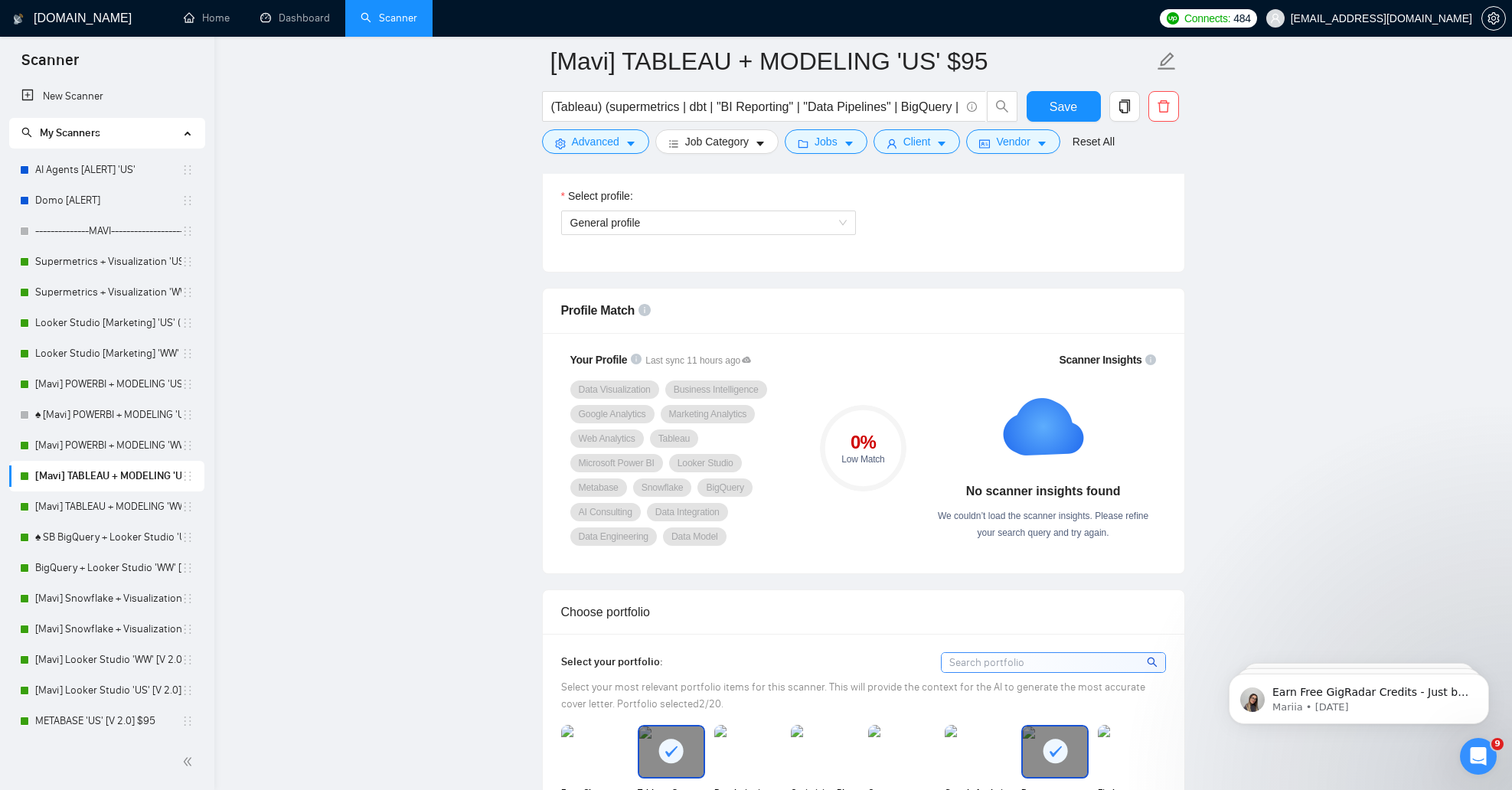
scroll to position [1052, 0]
